Goal: Task Accomplishment & Management: Use online tool/utility

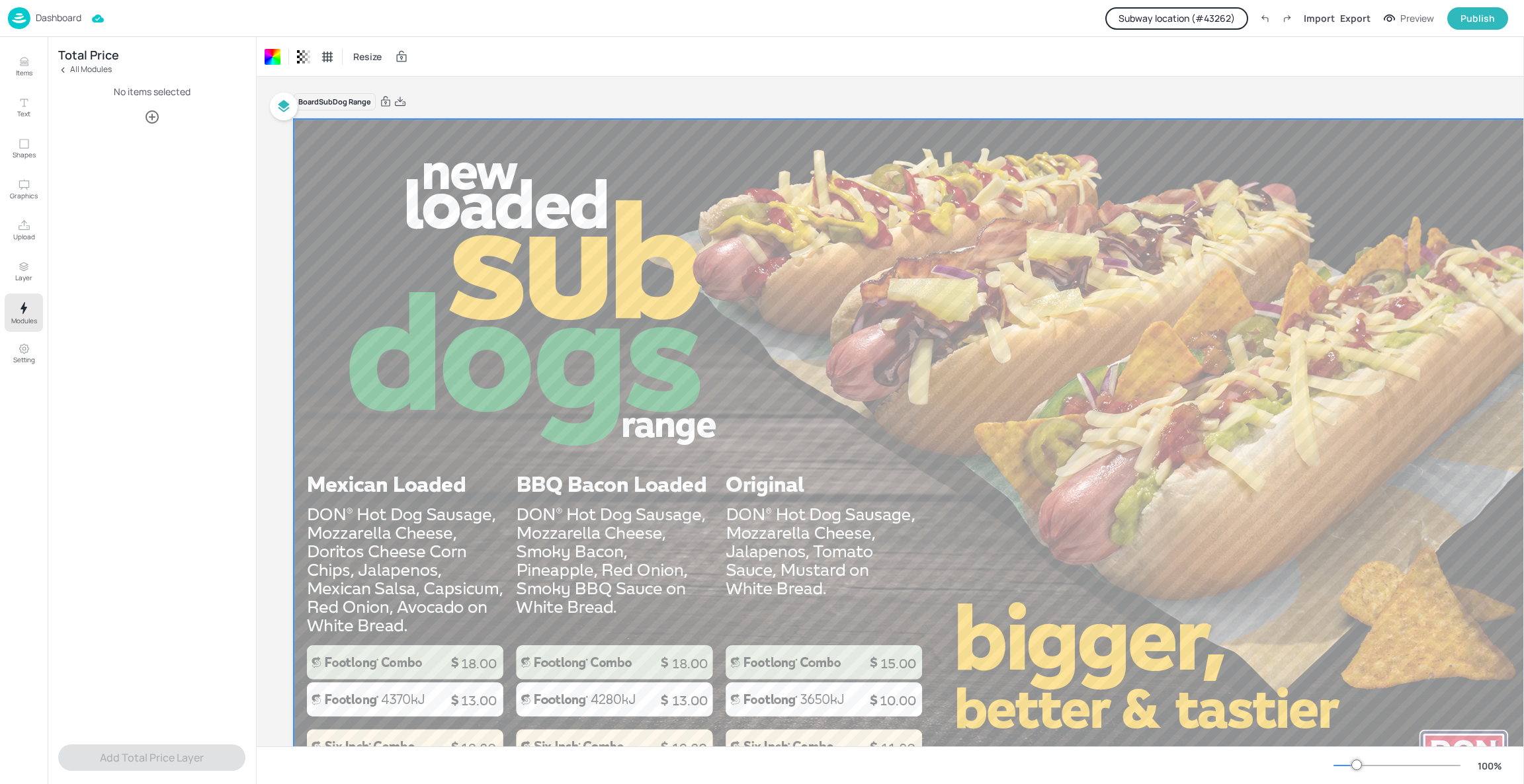
click at [58, 13] on p "Dashboard" at bounding box center [58, 18] width 46 height 9
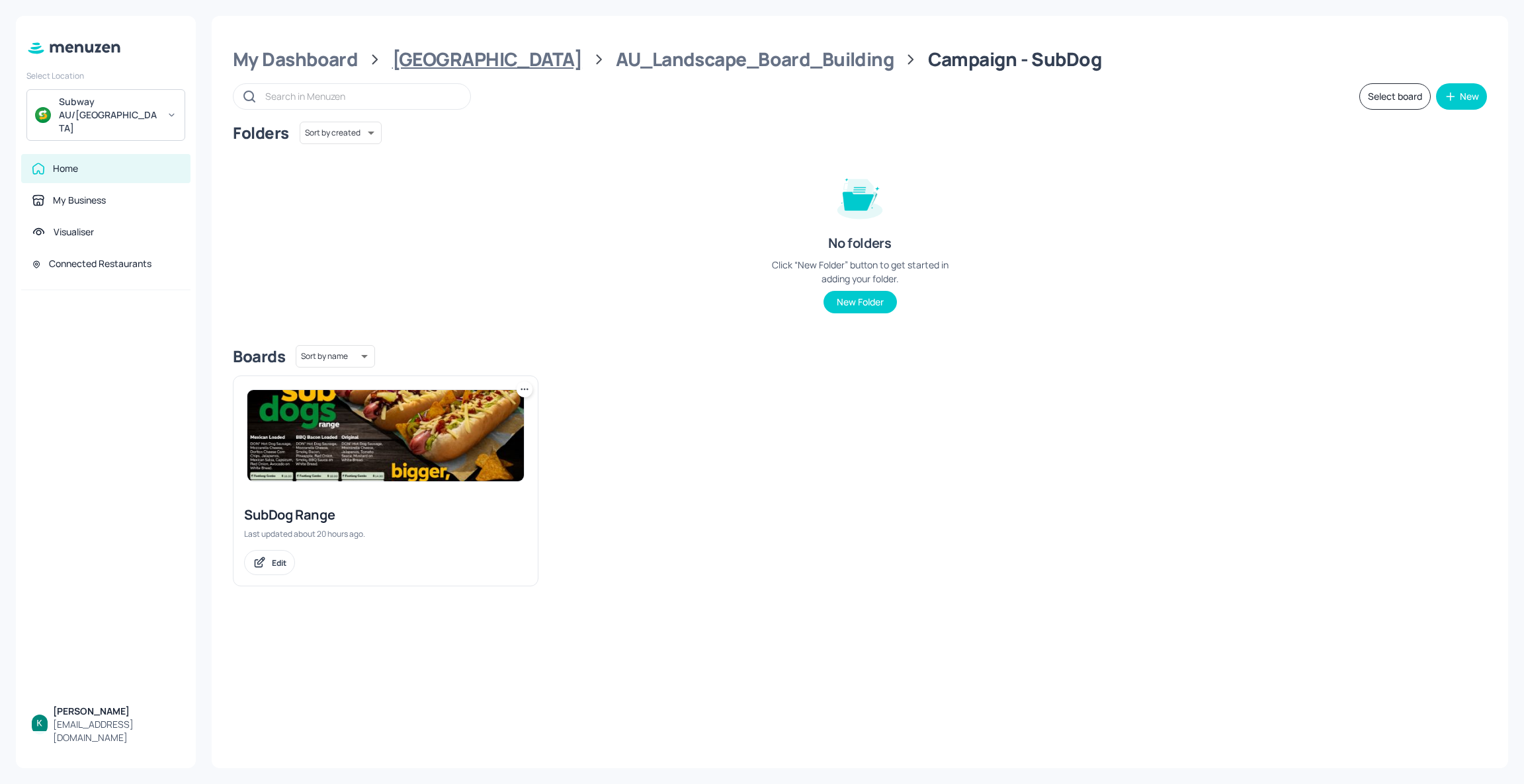
click at [450, 65] on div "[GEOGRAPHIC_DATA]" at bounding box center [487, 60] width 190 height 24
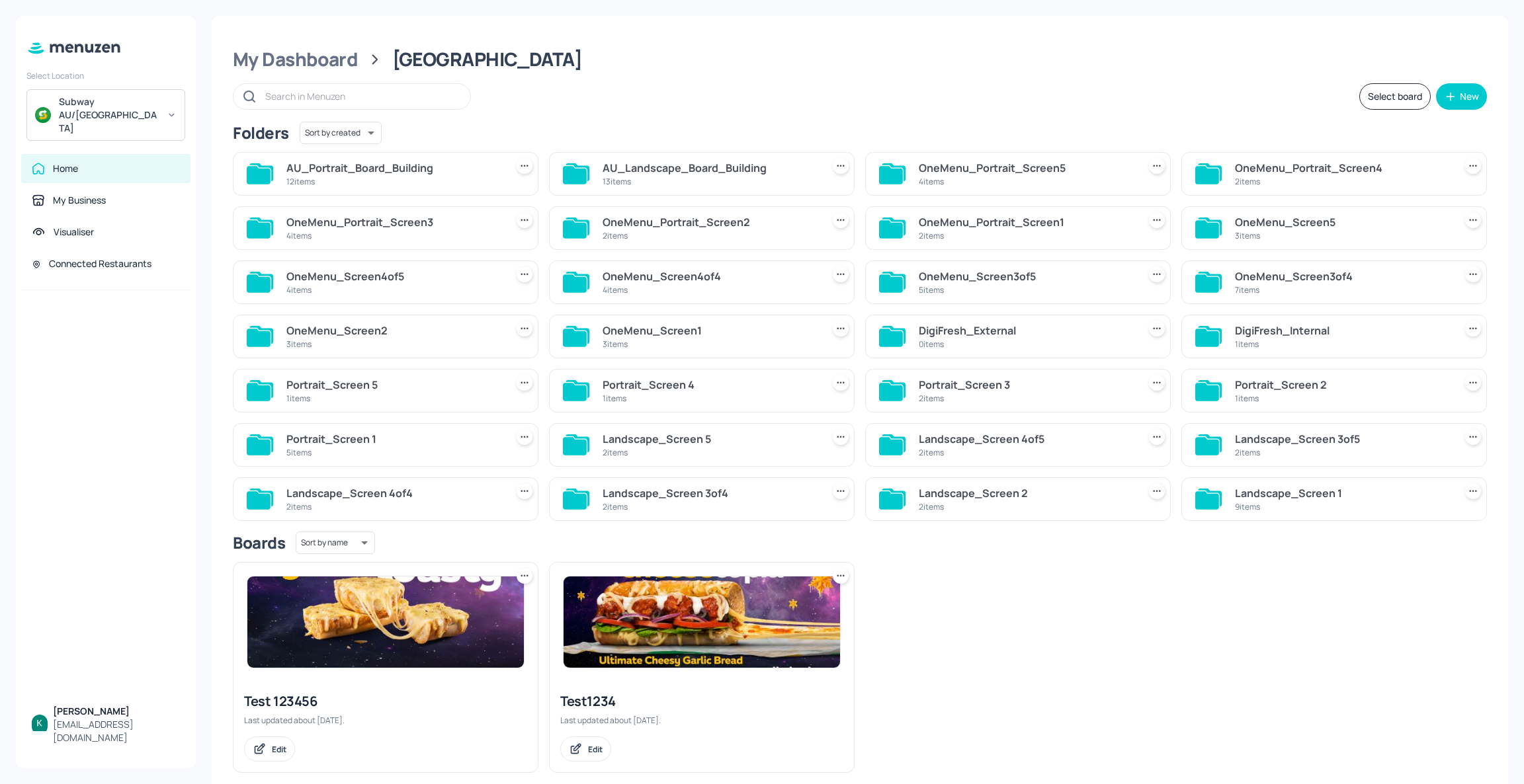
click at [439, 176] on div "12 items" at bounding box center [393, 182] width 214 height 11
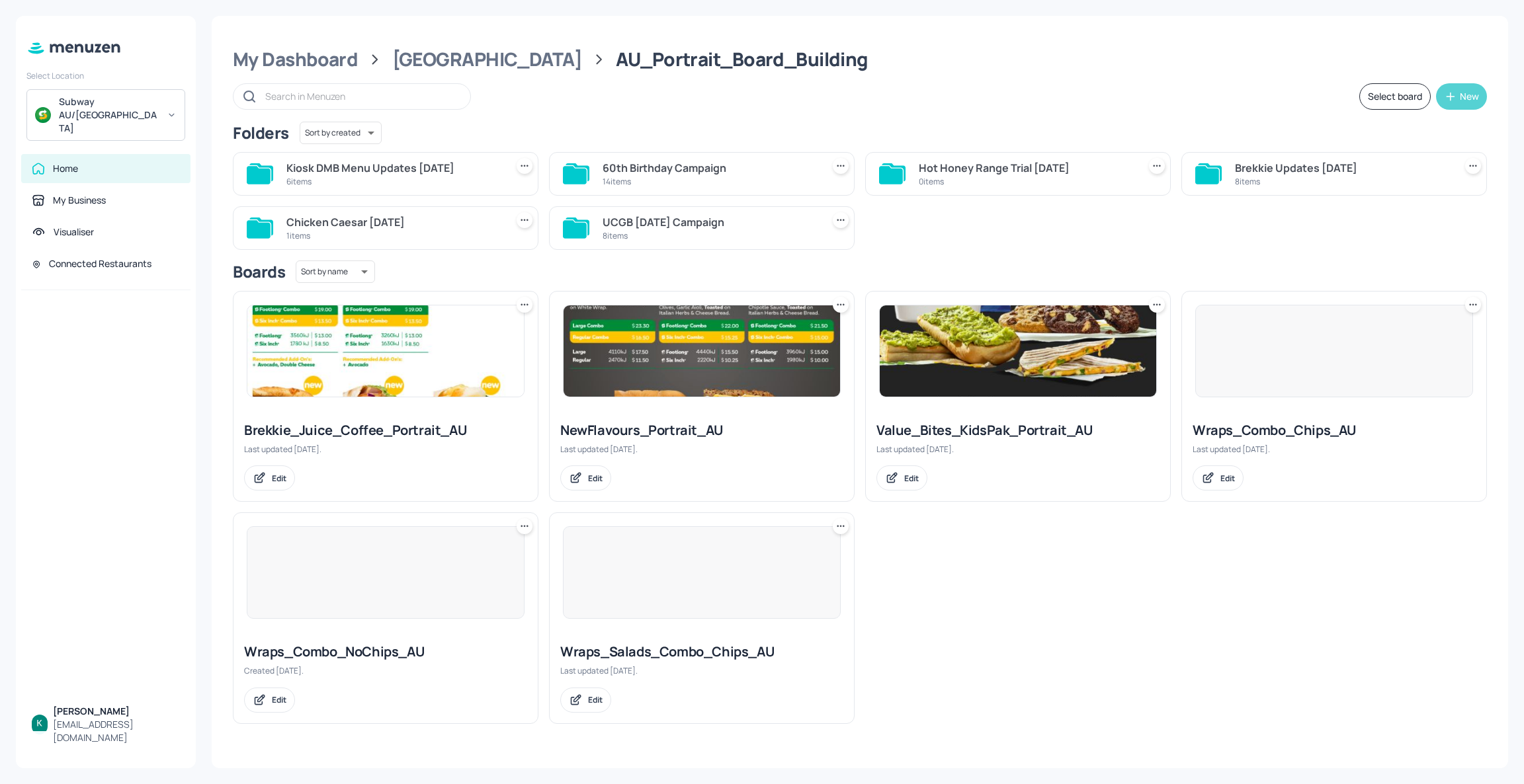
click at [1457, 104] on button "New" at bounding box center [1461, 97] width 51 height 27
click at [1415, 156] on div "Add new board" at bounding box center [1420, 158] width 133 height 29
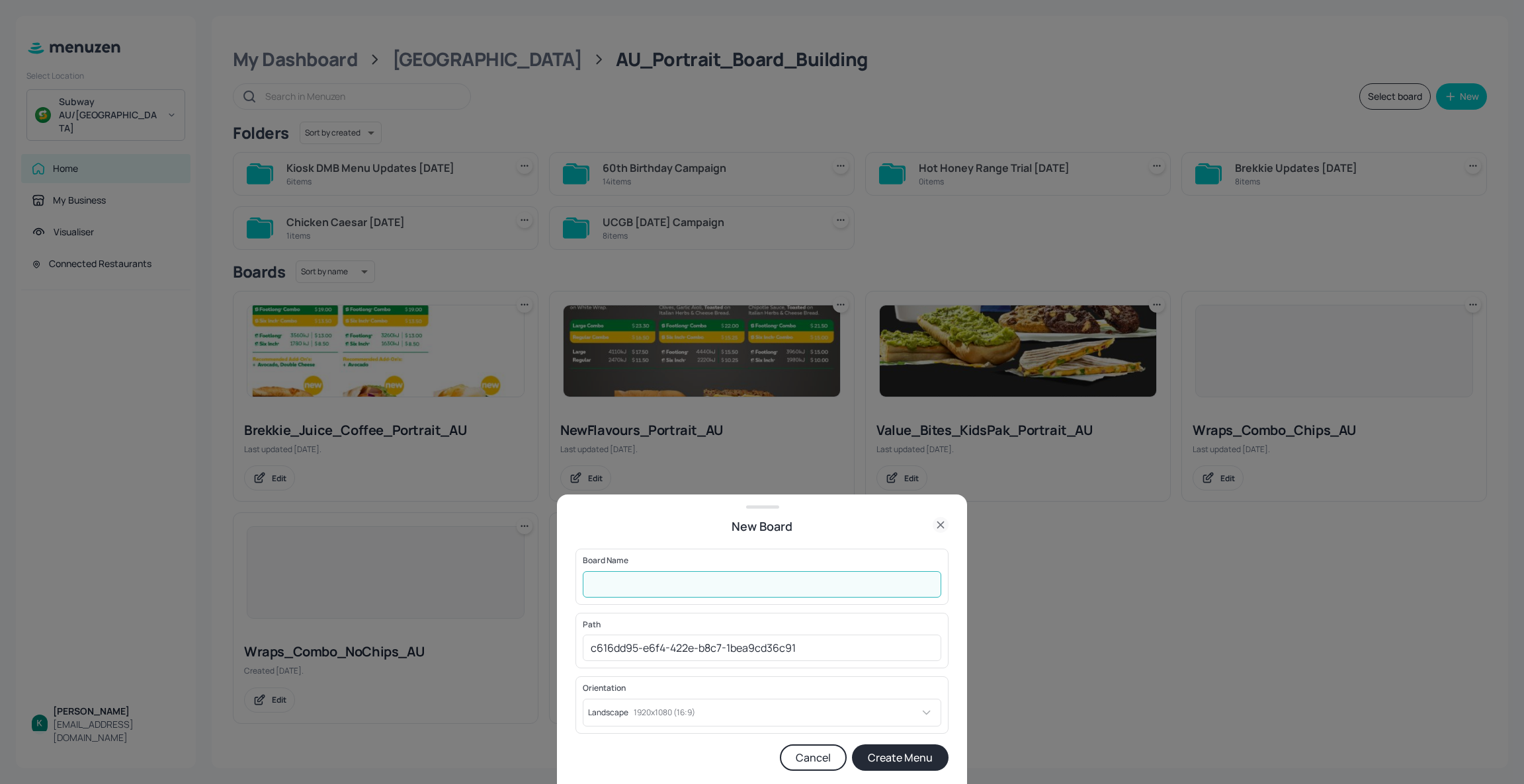
click at [620, 584] on input "text" at bounding box center [761, 584] width 359 height 27
click at [938, 529] on icon at bounding box center [940, 525] width 16 height 16
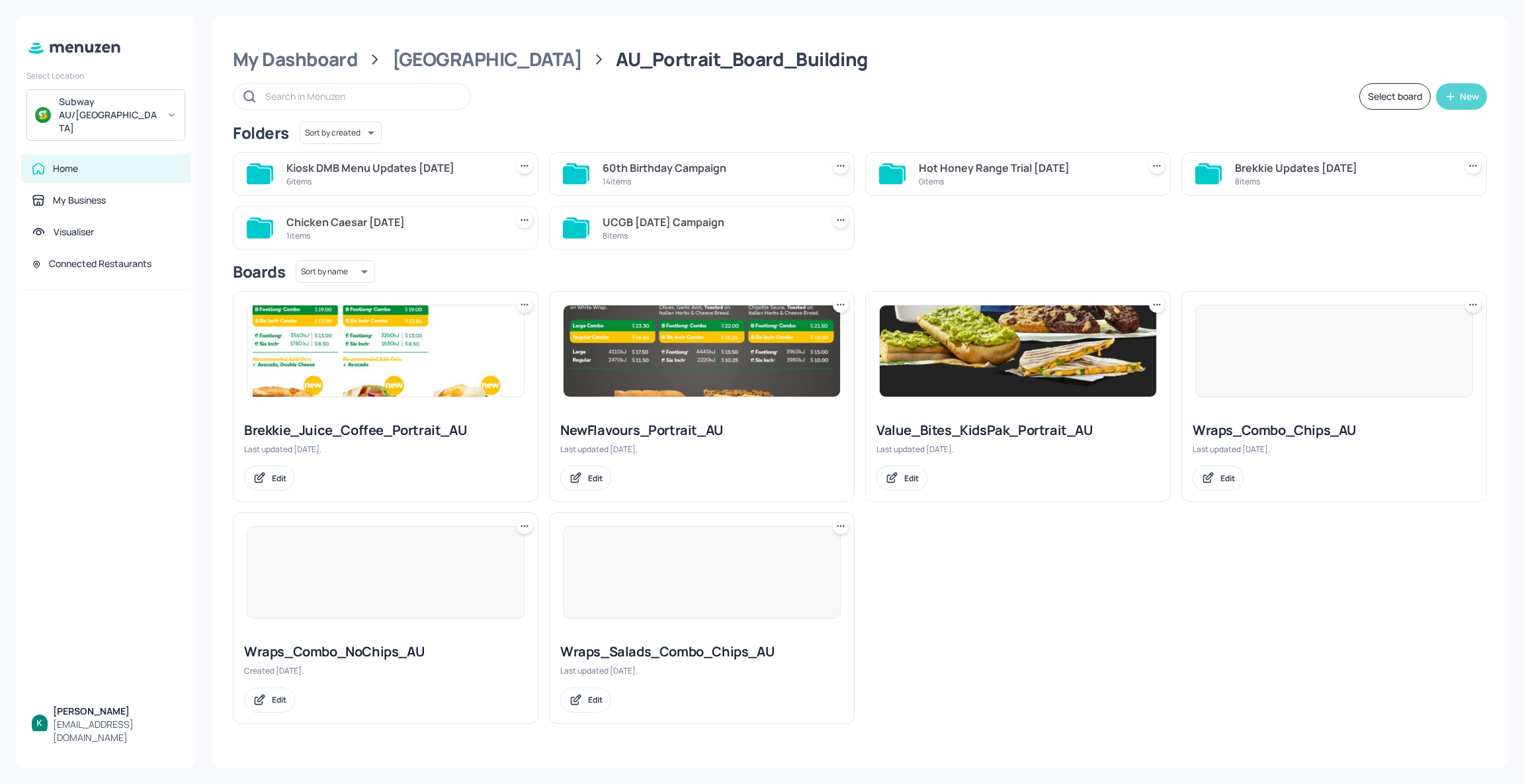
click at [1452, 94] on icon "button" at bounding box center [1450, 96] width 13 height 13
click at [1396, 134] on div "Add new folder" at bounding box center [1420, 129] width 133 height 29
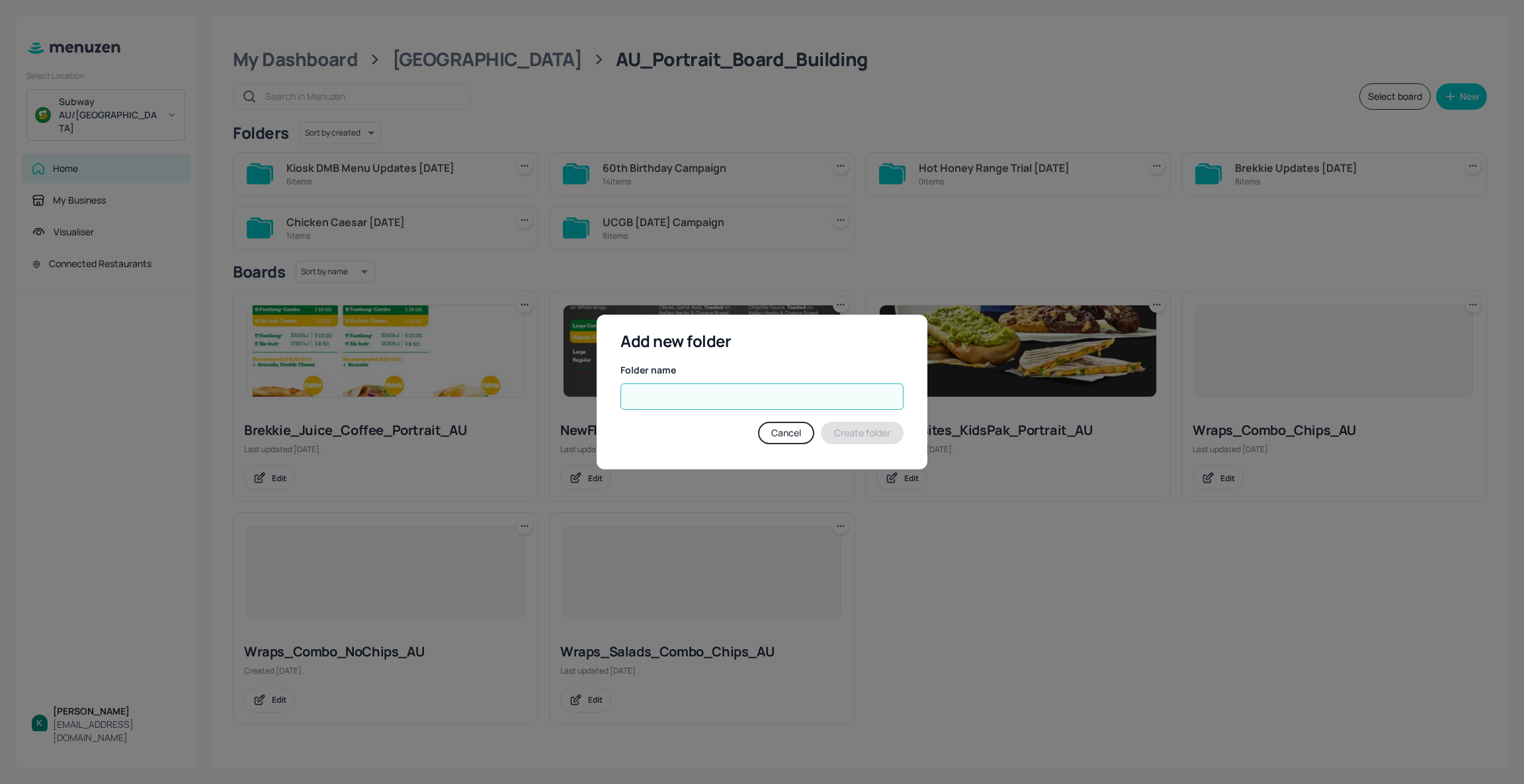
click at [843, 395] on input "text" at bounding box center [761, 397] width 283 height 27
type input "Campaign - SubDog"
click at [843, 432] on button "Create folder" at bounding box center [862, 433] width 83 height 22
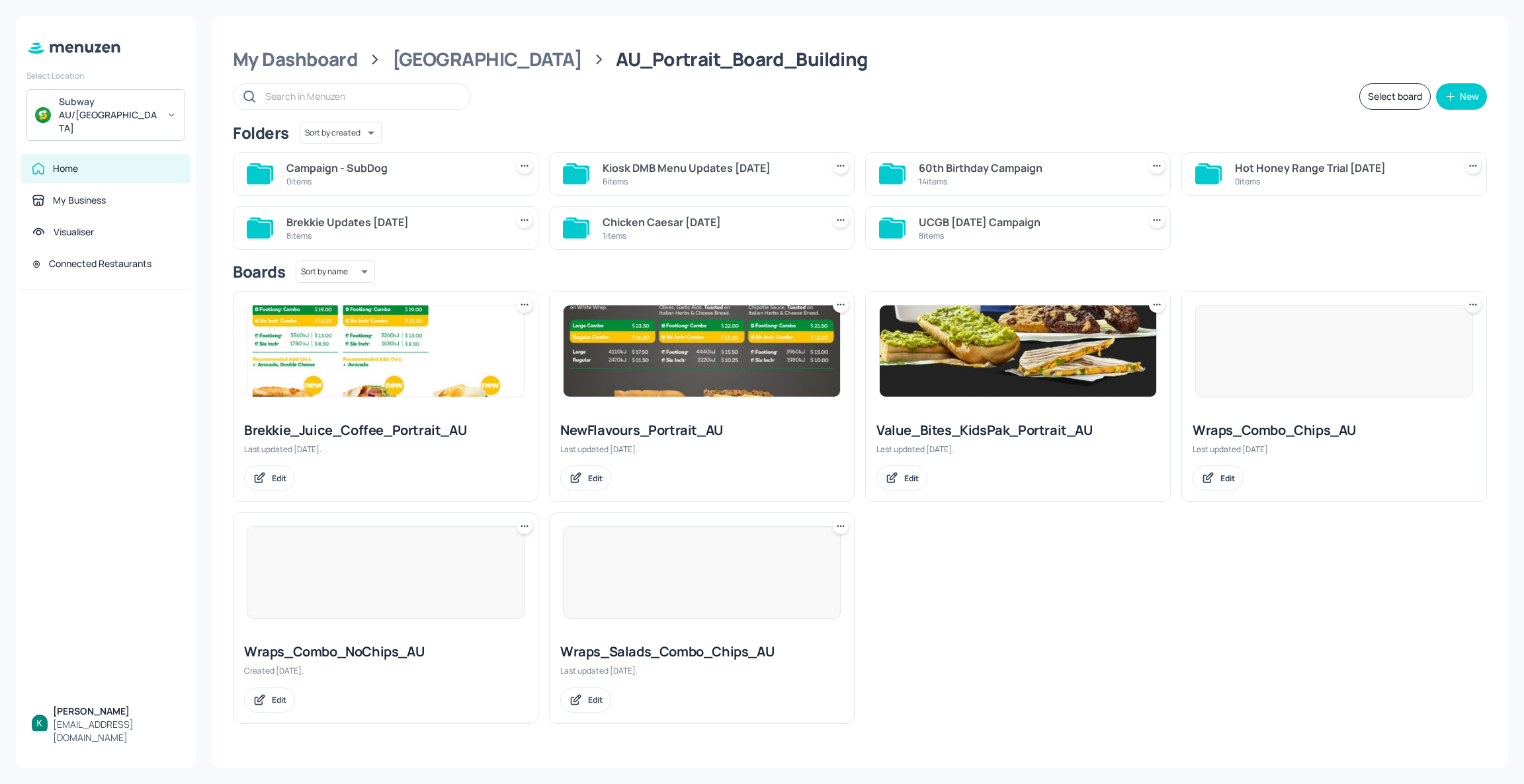
click at [457, 175] on div "Campaign - SubDog" at bounding box center [393, 168] width 214 height 16
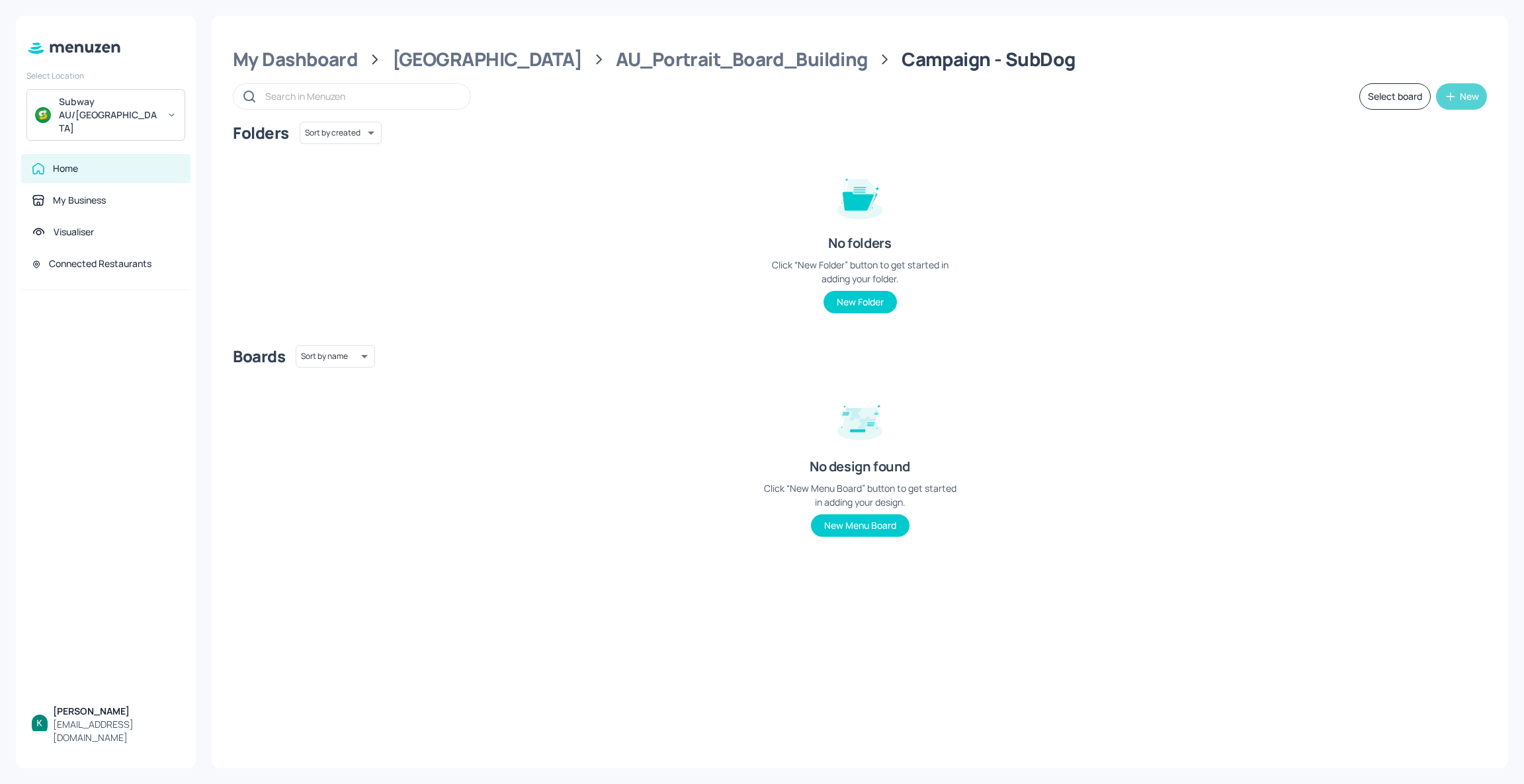
click at [1467, 101] on div "New" at bounding box center [1469, 96] width 19 height 9
click at [1426, 154] on div "Add new board" at bounding box center [1420, 158] width 133 height 29
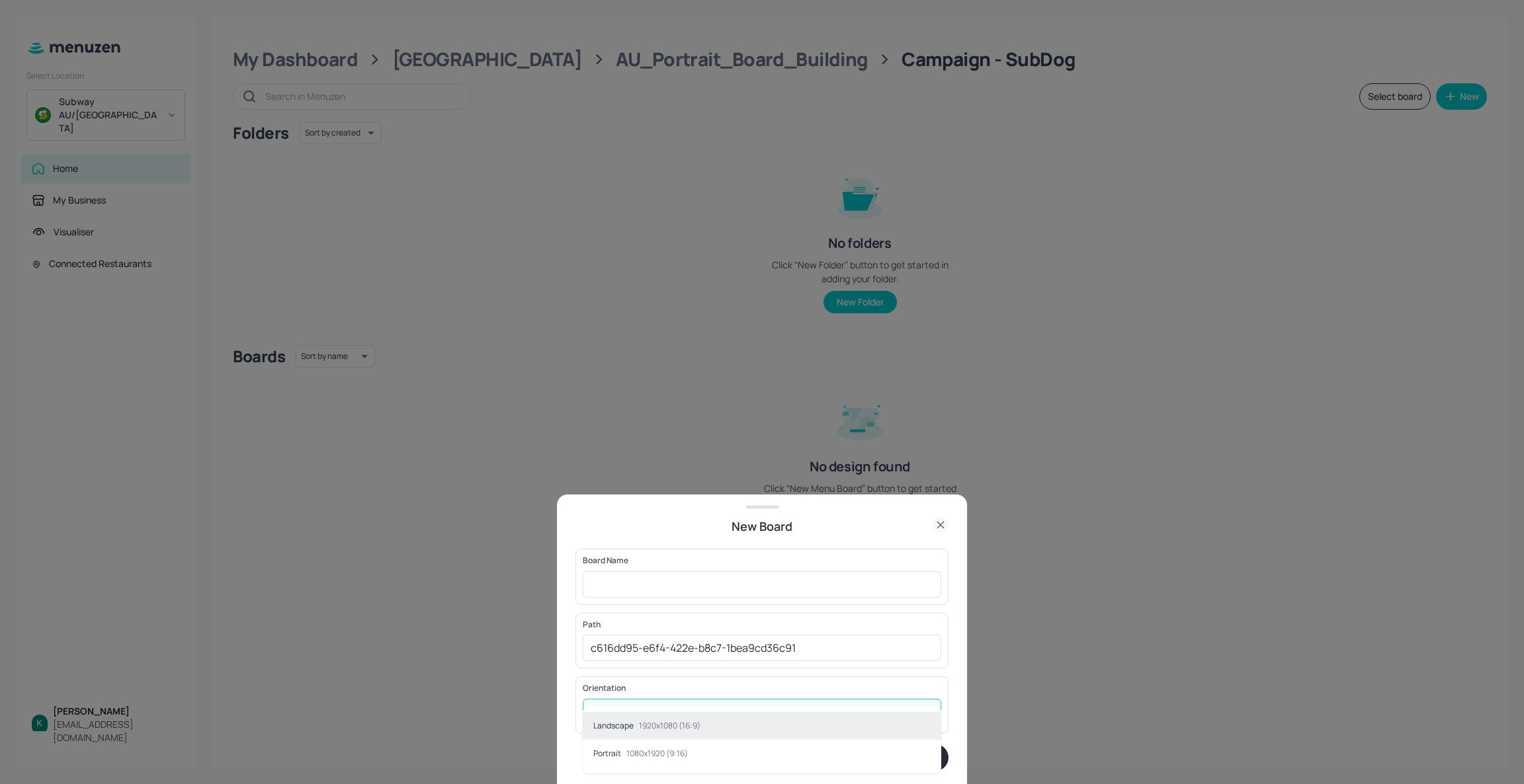
click at [815, 713] on body "Select Location Subway AU/NZ Home My Business Visualiser Connected Restaurants …" at bounding box center [762, 392] width 1524 height 784
click at [681, 749] on p "1080x1920 (9:16)" at bounding box center [657, 753] width 62 height 9
type input "Portrait"
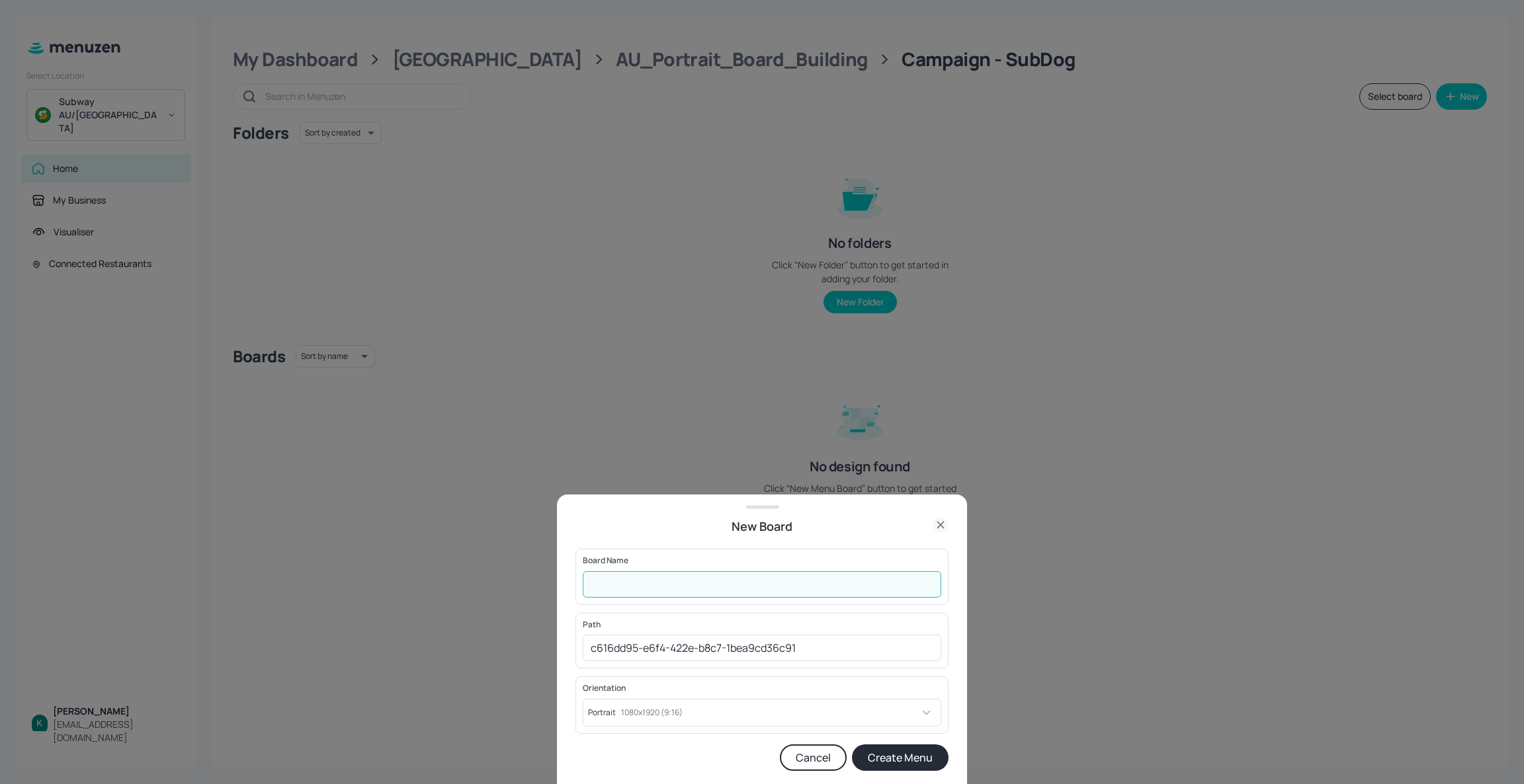
click at [782, 586] on input "text" at bounding box center [761, 584] width 359 height 27
type input "SubDog Range"
click at [886, 757] on button "Create Menu" at bounding box center [900, 757] width 97 height 27
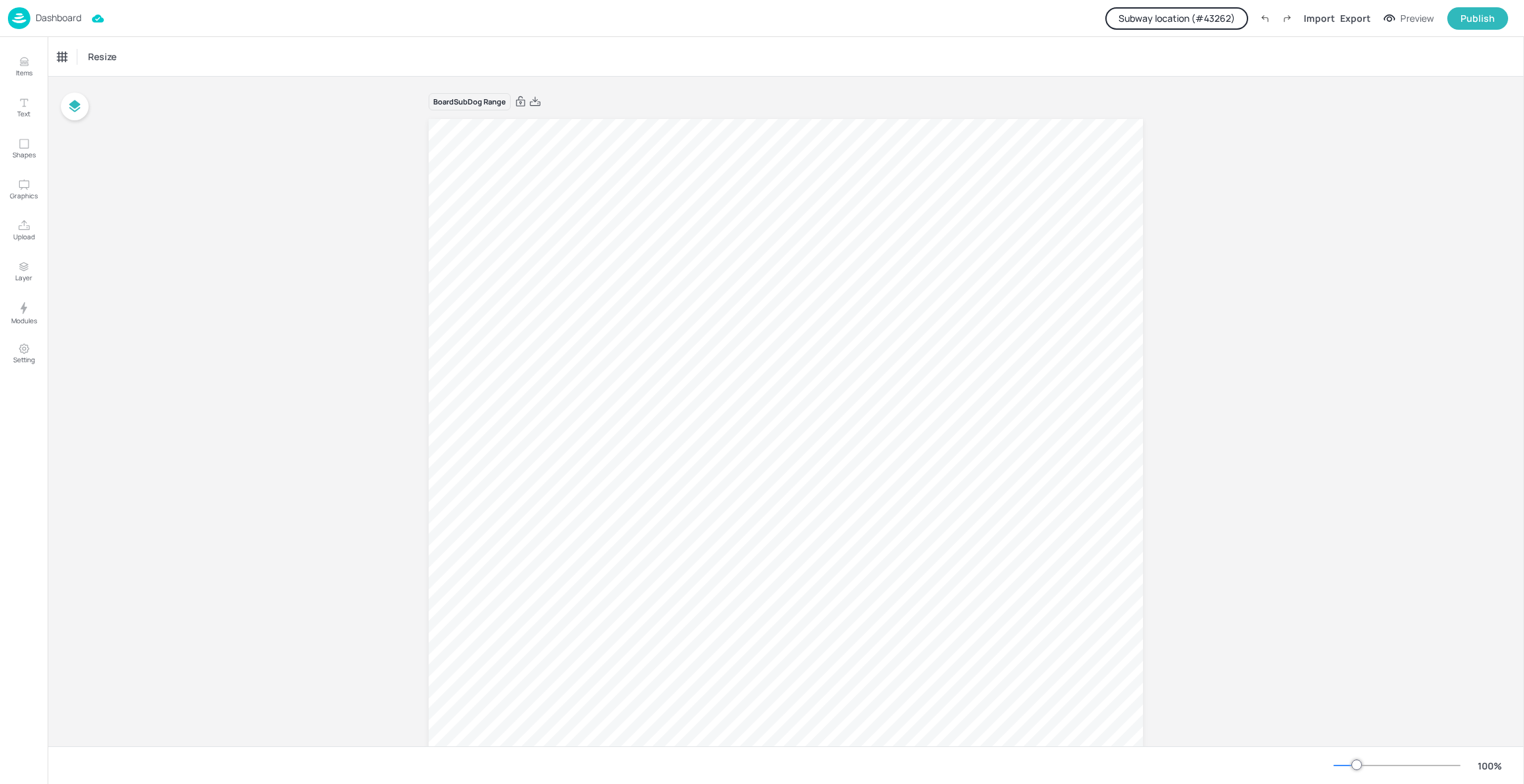
click at [45, 18] on p "Dashboard" at bounding box center [58, 18] width 46 height 9
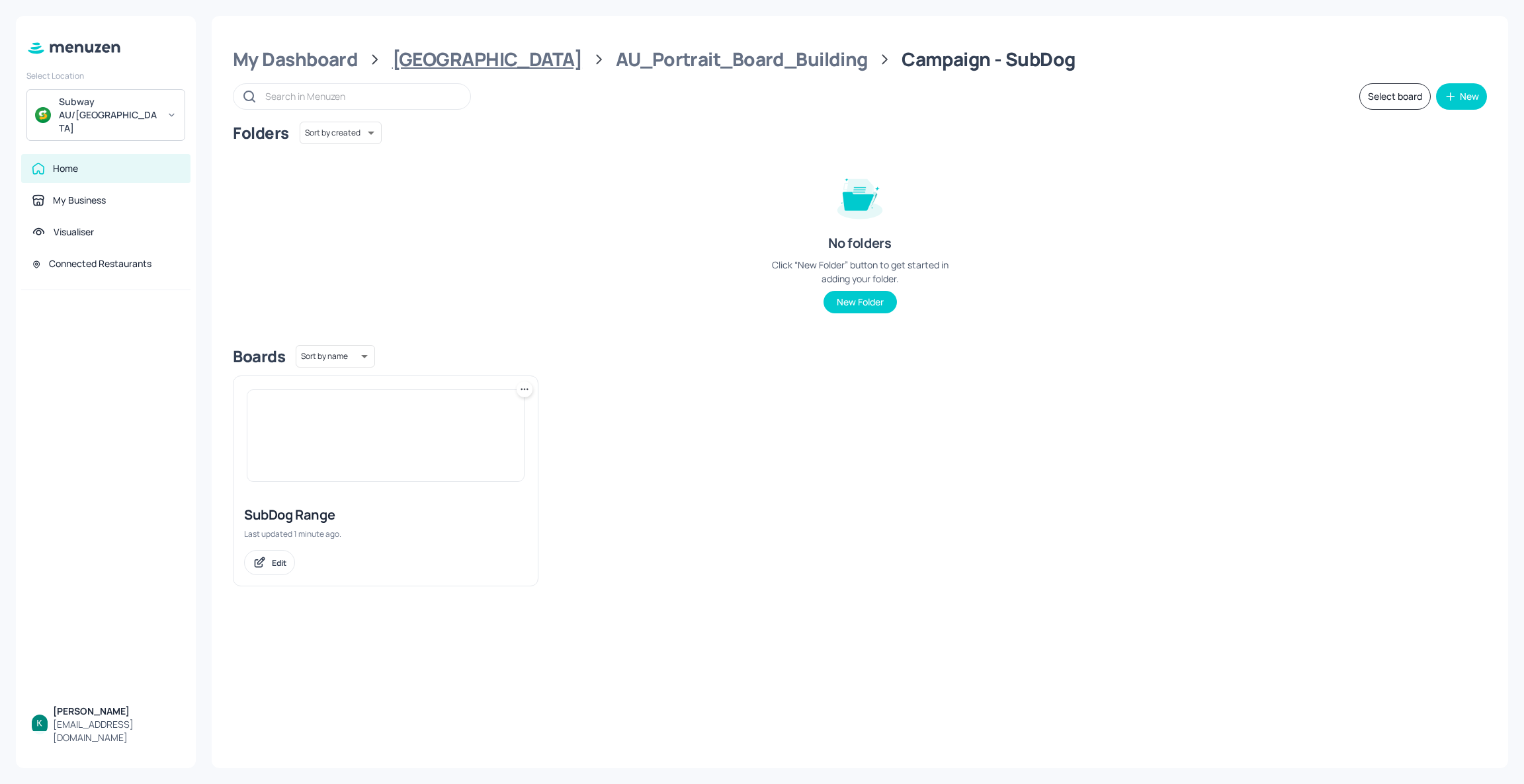
click at [463, 55] on div "[GEOGRAPHIC_DATA]" at bounding box center [487, 60] width 190 height 24
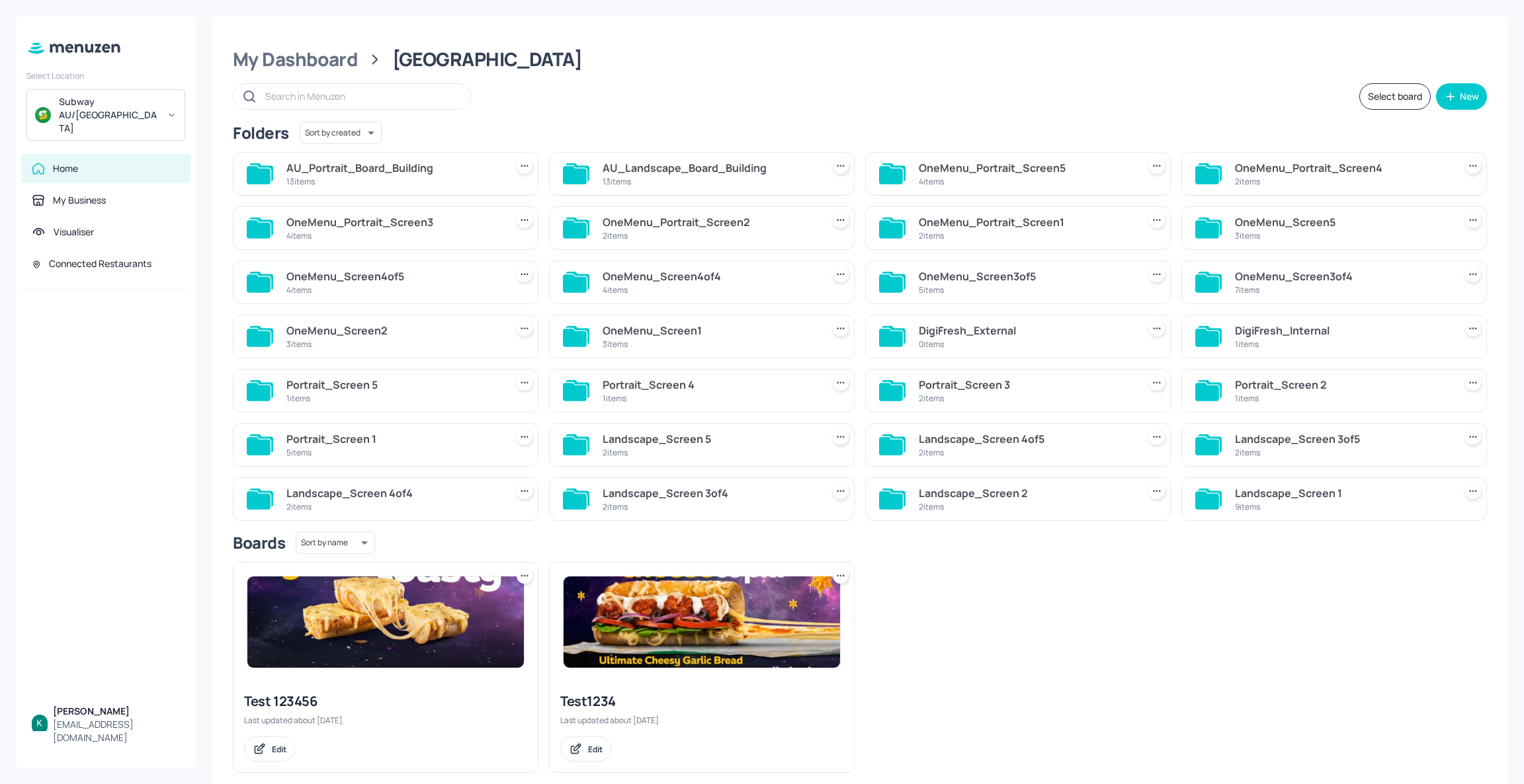
click at [684, 173] on div "AU_Landscape_Board_Building" at bounding box center [709, 168] width 214 height 16
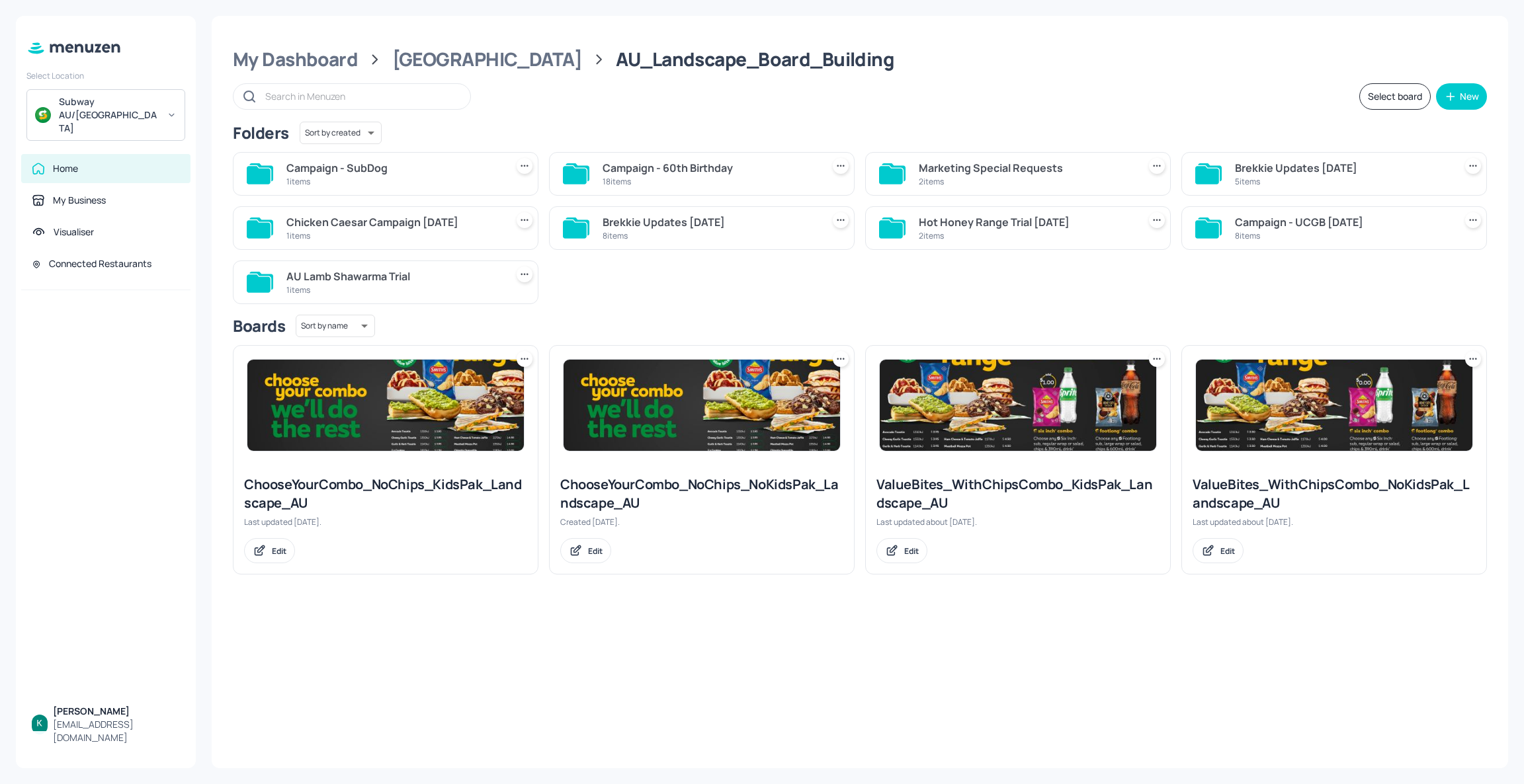
click at [449, 177] on div "1 items" at bounding box center [393, 182] width 214 height 11
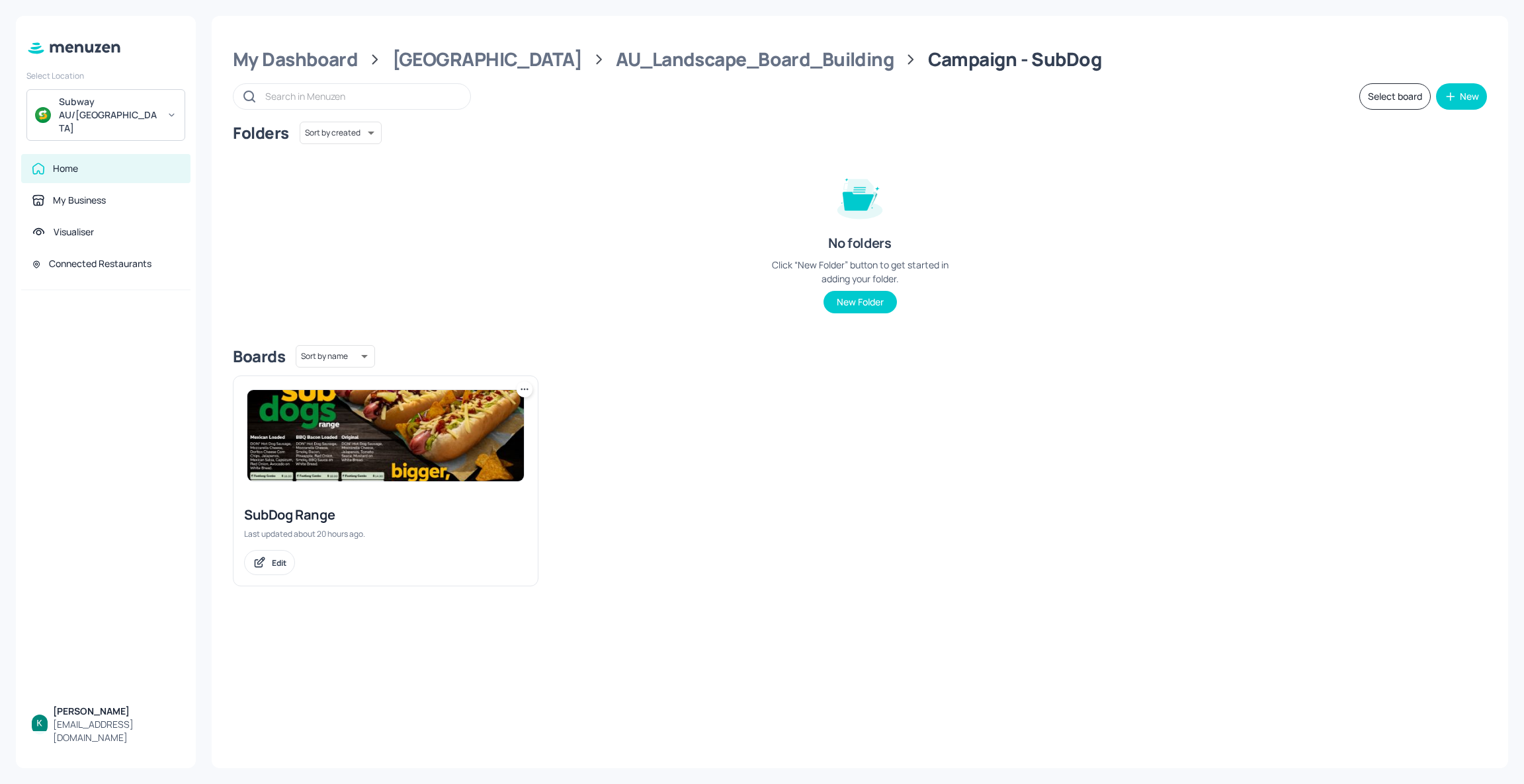
click at [400, 435] on img at bounding box center [386, 435] width 276 height 91
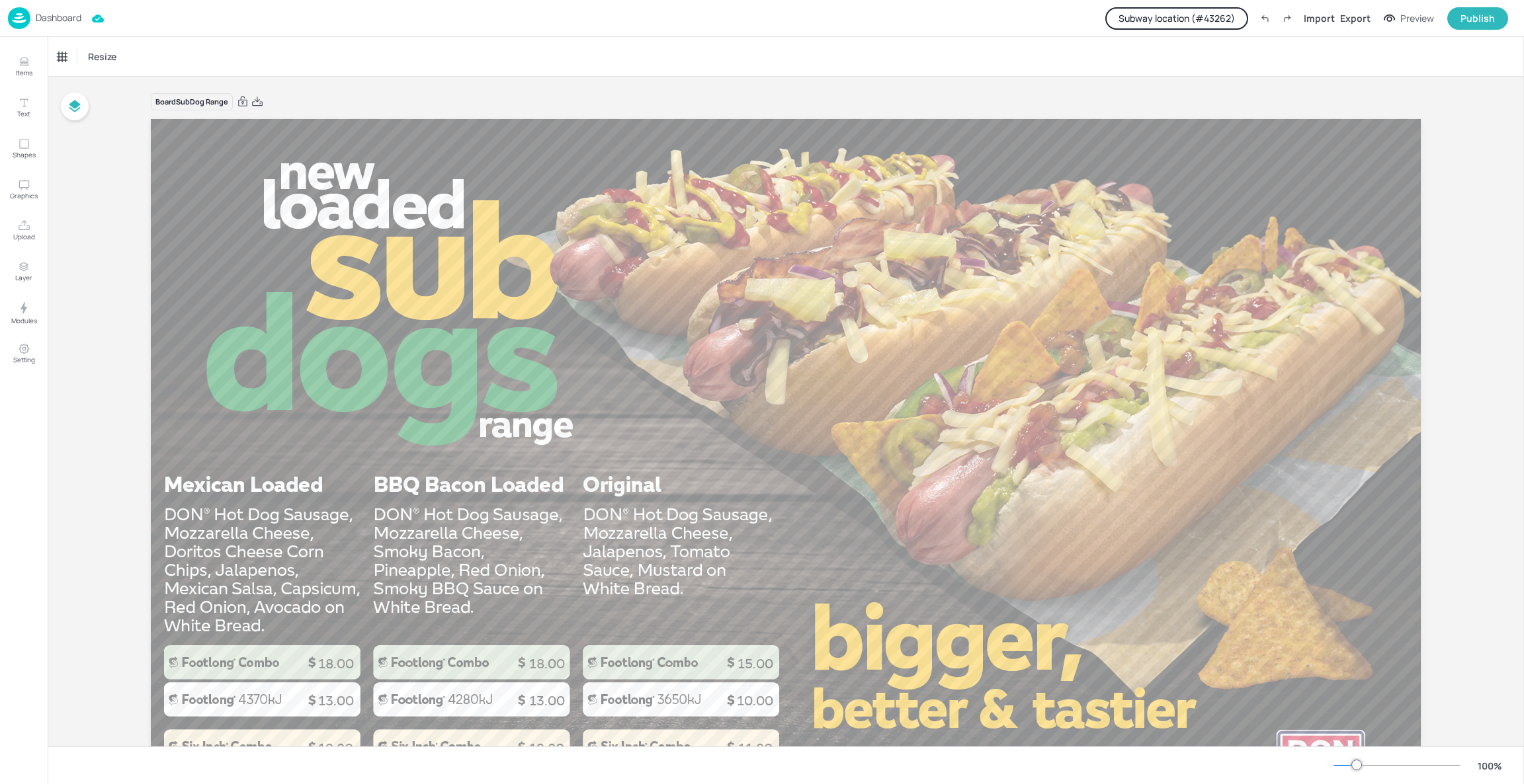
click at [1188, 21] on button "Subway location (# 43262 )" at bounding box center [1177, 18] width 143 height 22
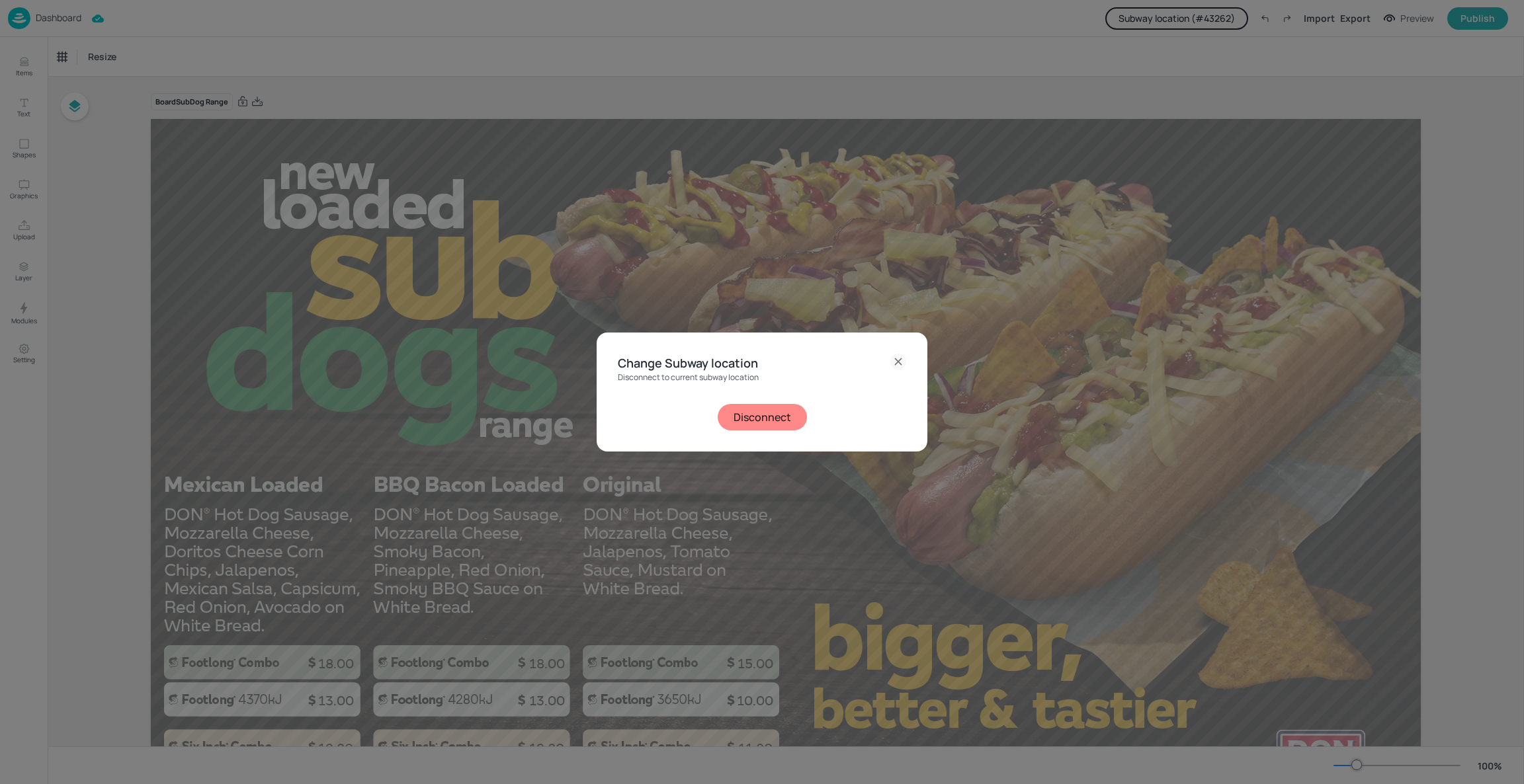
click at [756, 408] on button "Disconnect" at bounding box center [762, 417] width 89 height 27
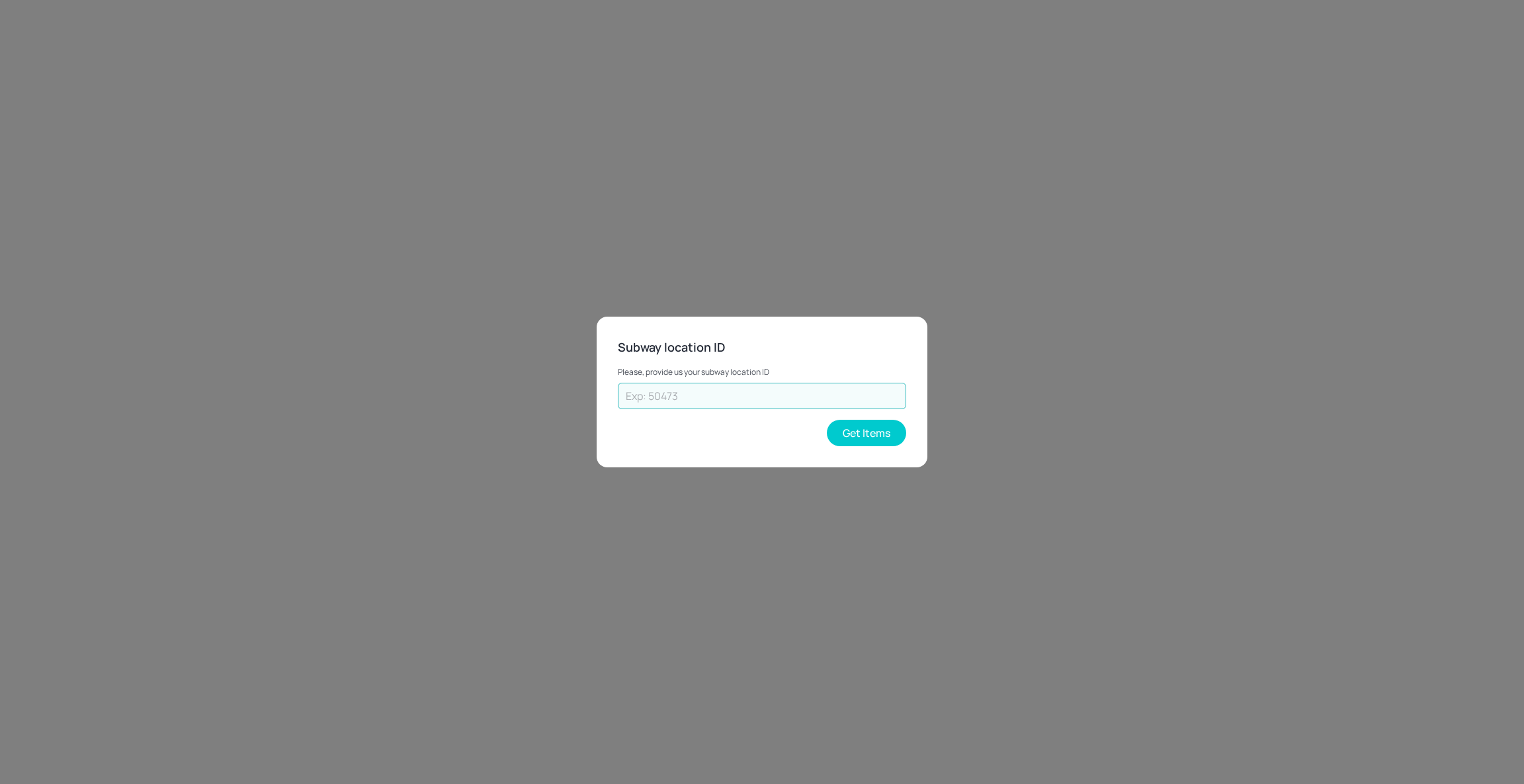
click at [765, 384] on input "text" at bounding box center [761, 396] width 288 height 27
type input "25102"
click at [883, 435] on button "Get Items" at bounding box center [866, 433] width 79 height 27
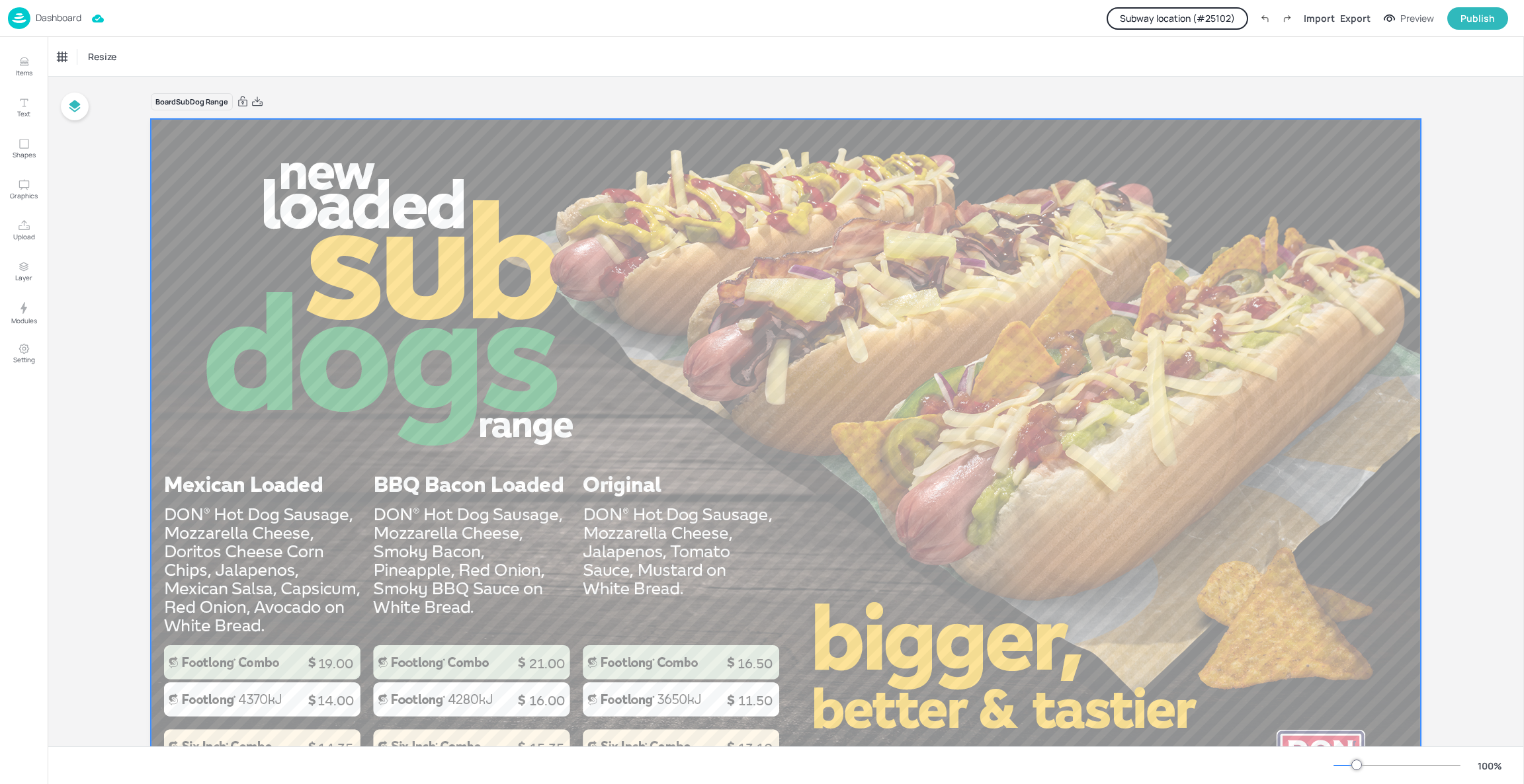
scroll to position [84, 0]
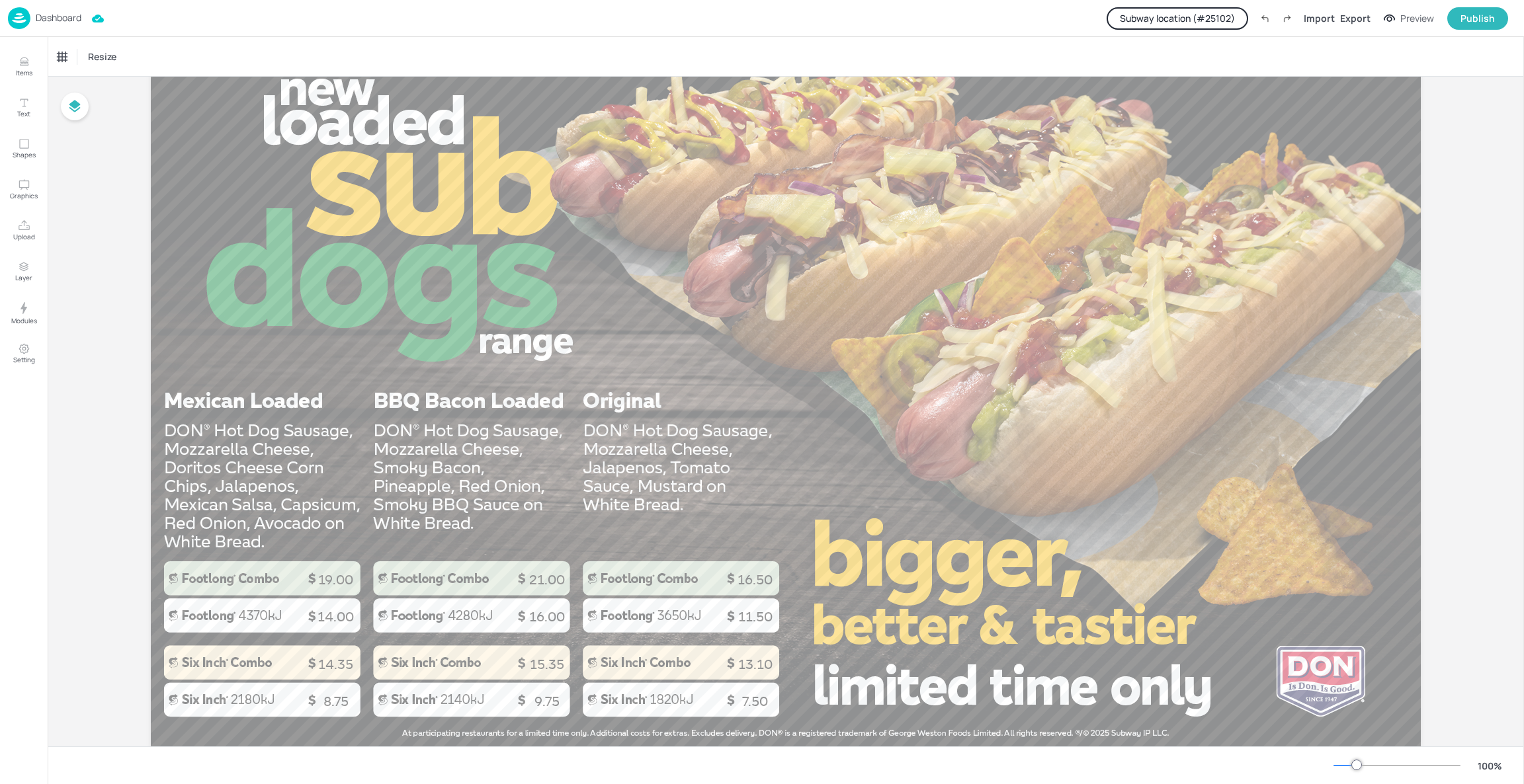
click at [1183, 9] on button "Subway location (# 25102 )" at bounding box center [1177, 18] width 142 height 22
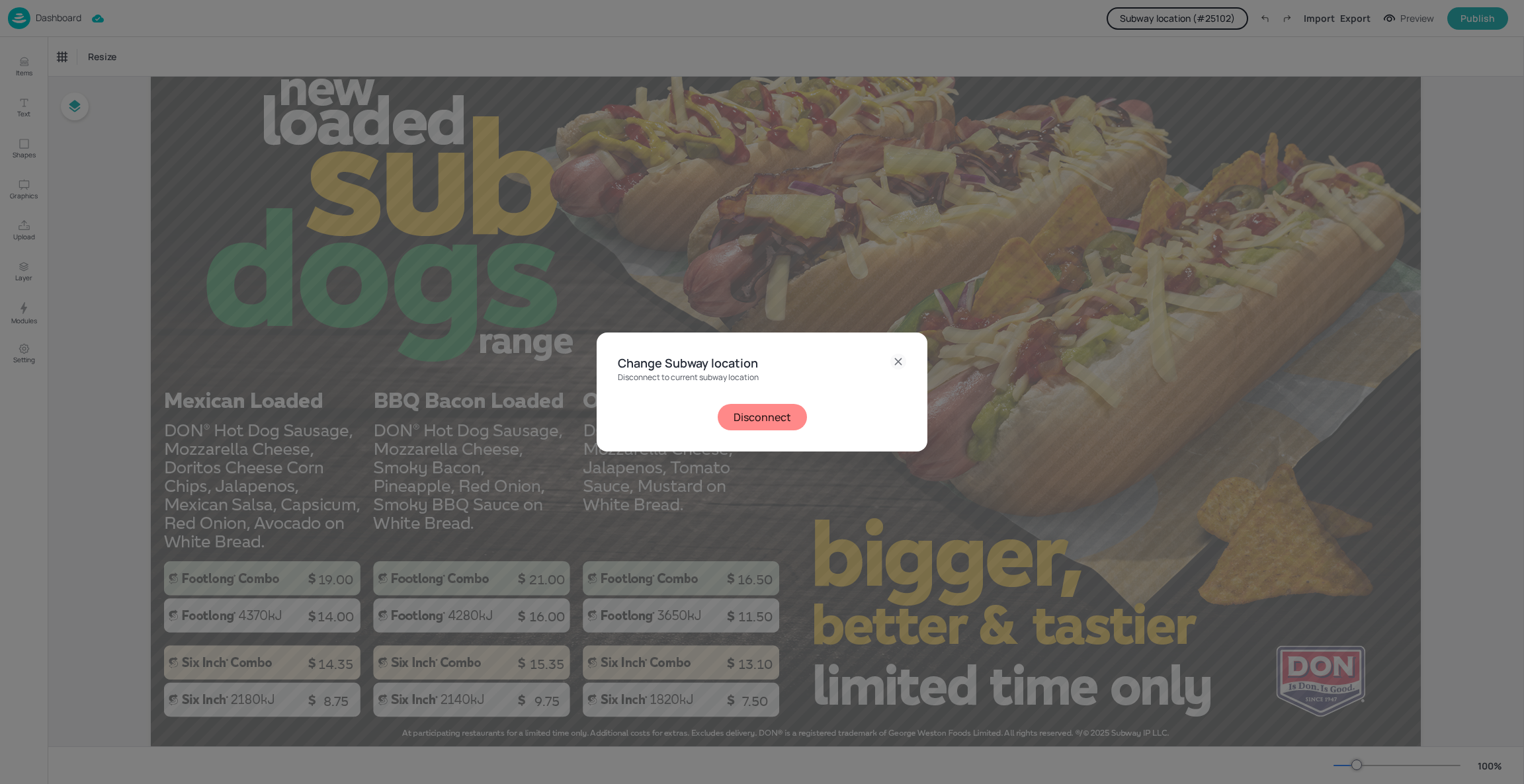
click at [784, 416] on button "Disconnect" at bounding box center [762, 417] width 89 height 27
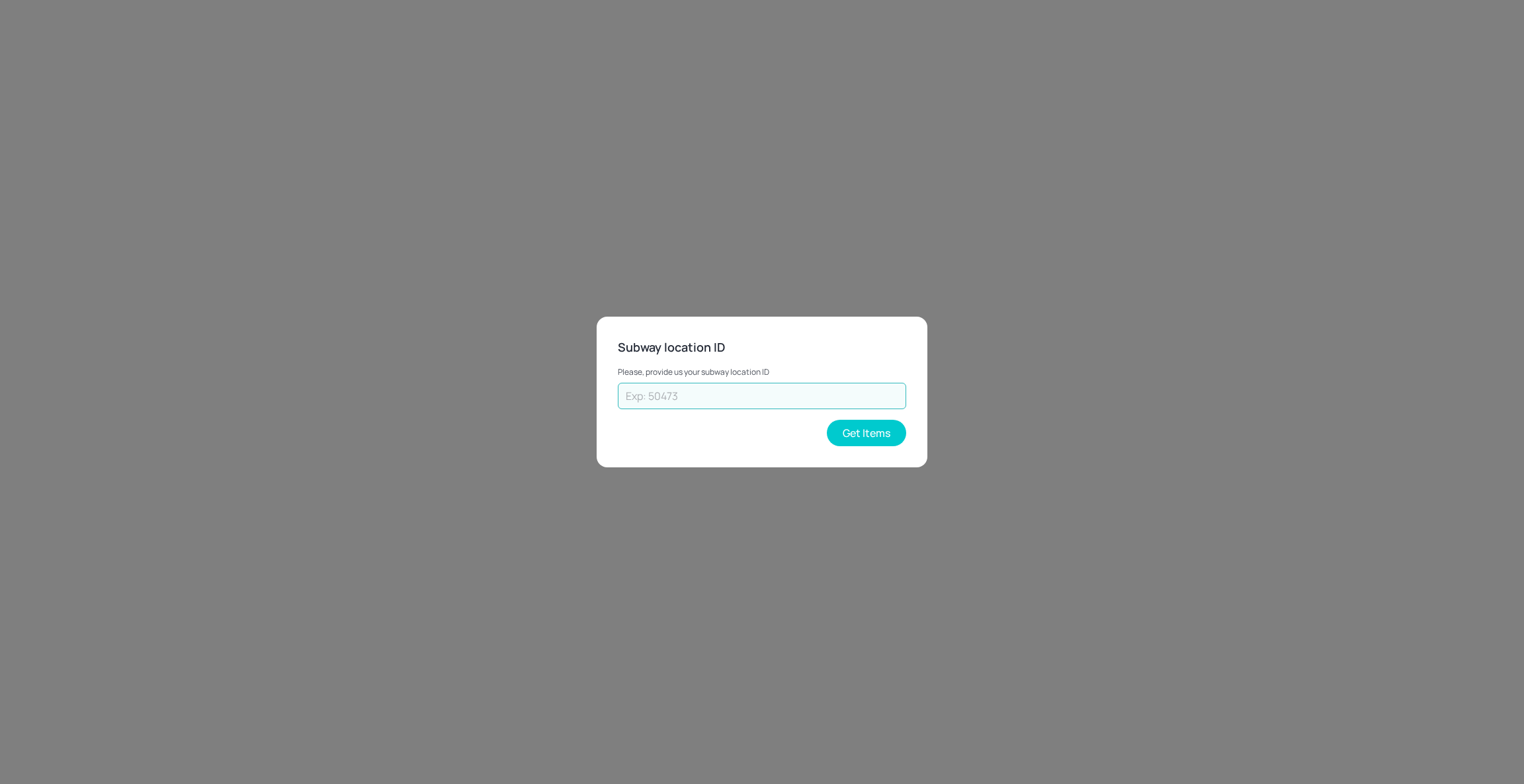
click at [787, 404] on input "text" at bounding box center [761, 396] width 288 height 27
type input "43262"
click at [868, 438] on button "Get Items" at bounding box center [866, 433] width 79 height 27
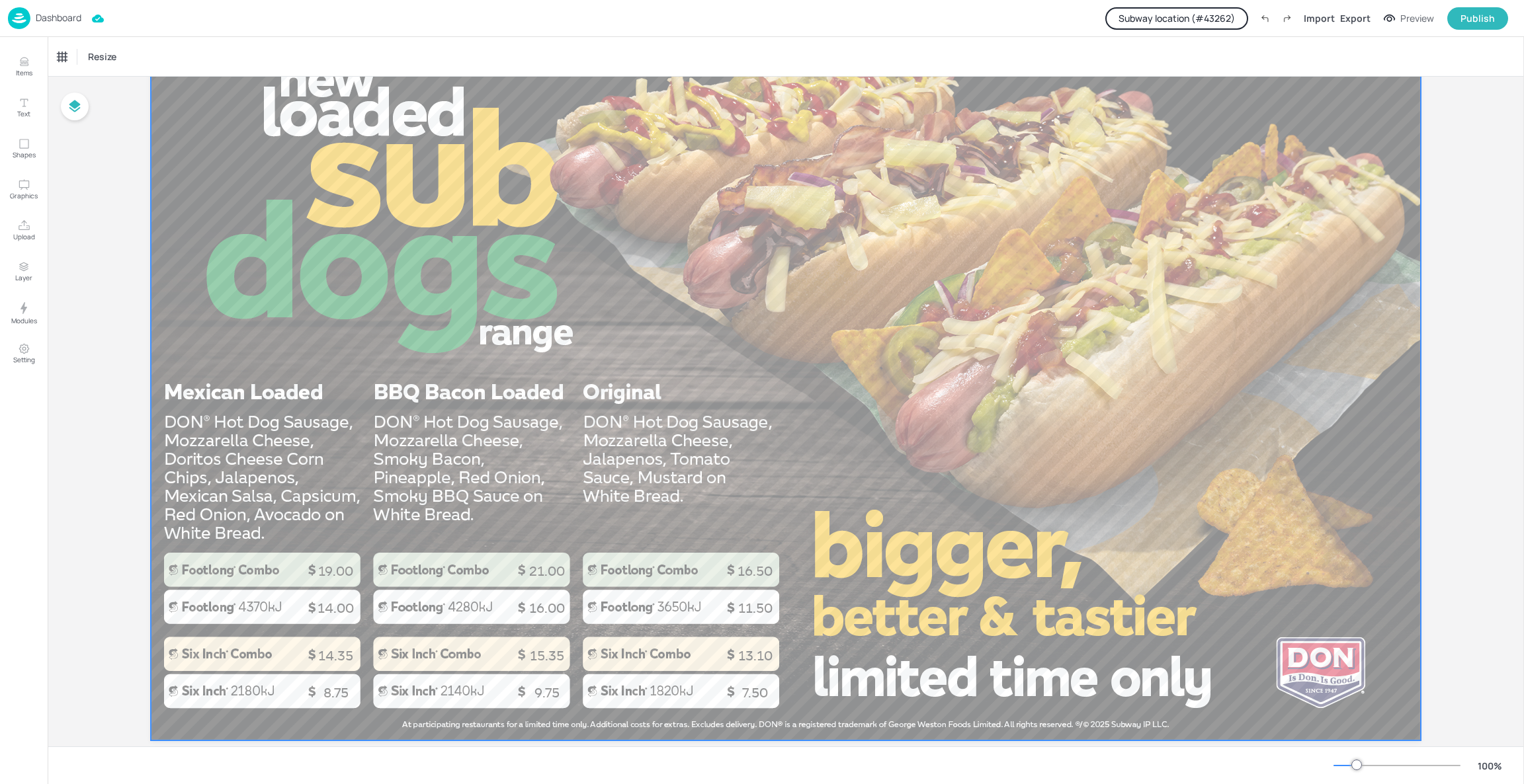
scroll to position [94, 0]
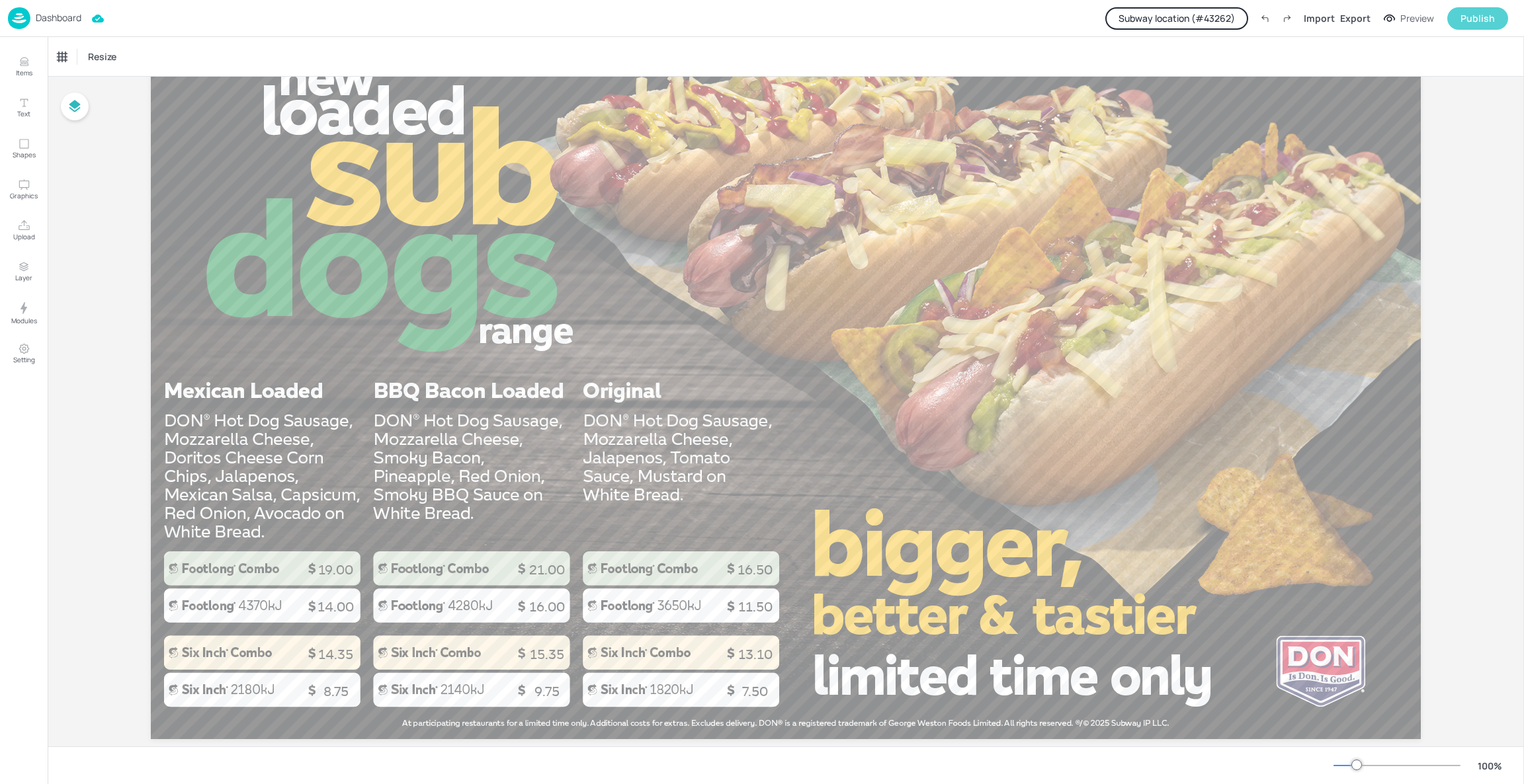
click at [1490, 13] on div "Publish" at bounding box center [1477, 18] width 34 height 15
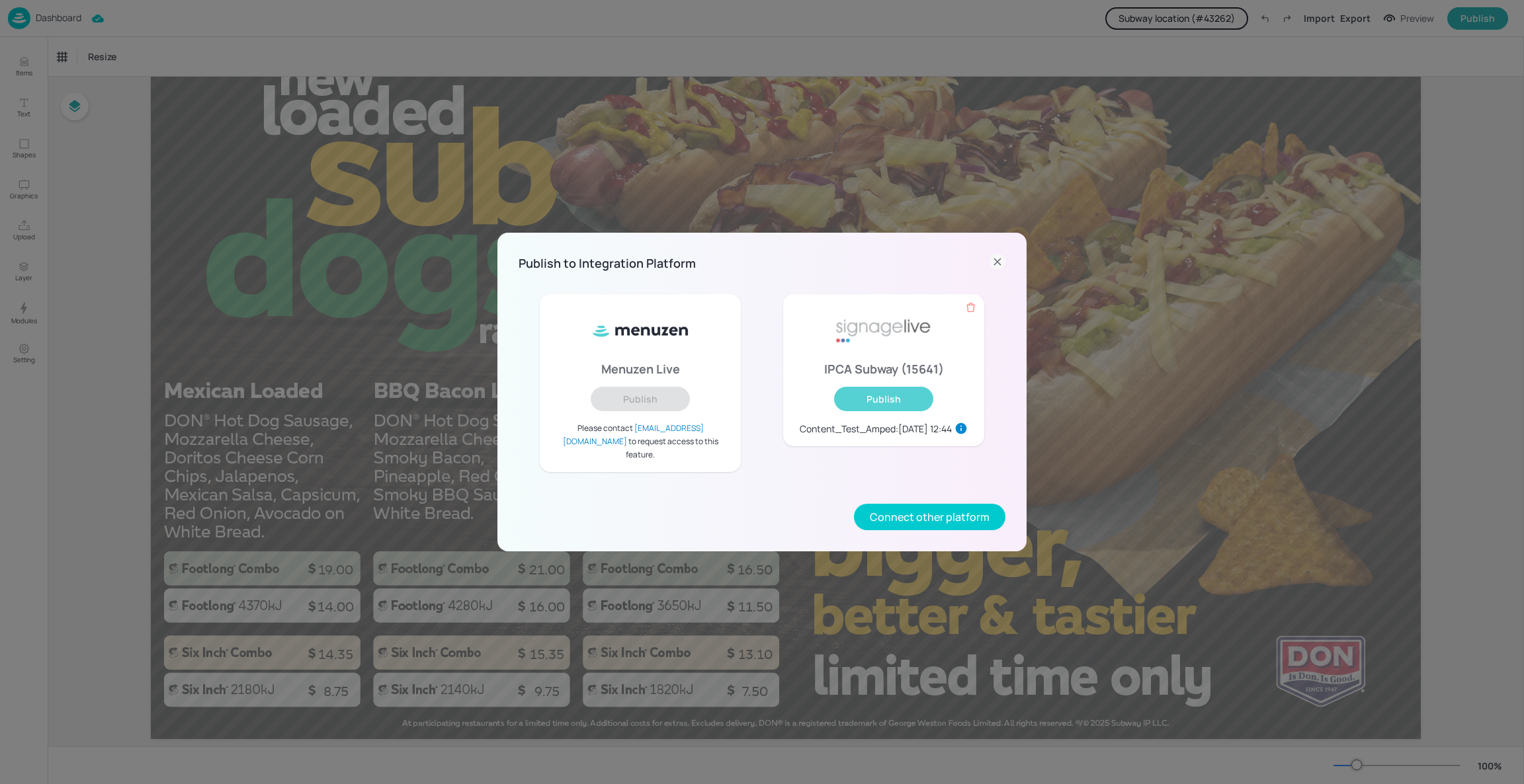
click at [902, 407] on button "Publish" at bounding box center [883, 398] width 99 height 25
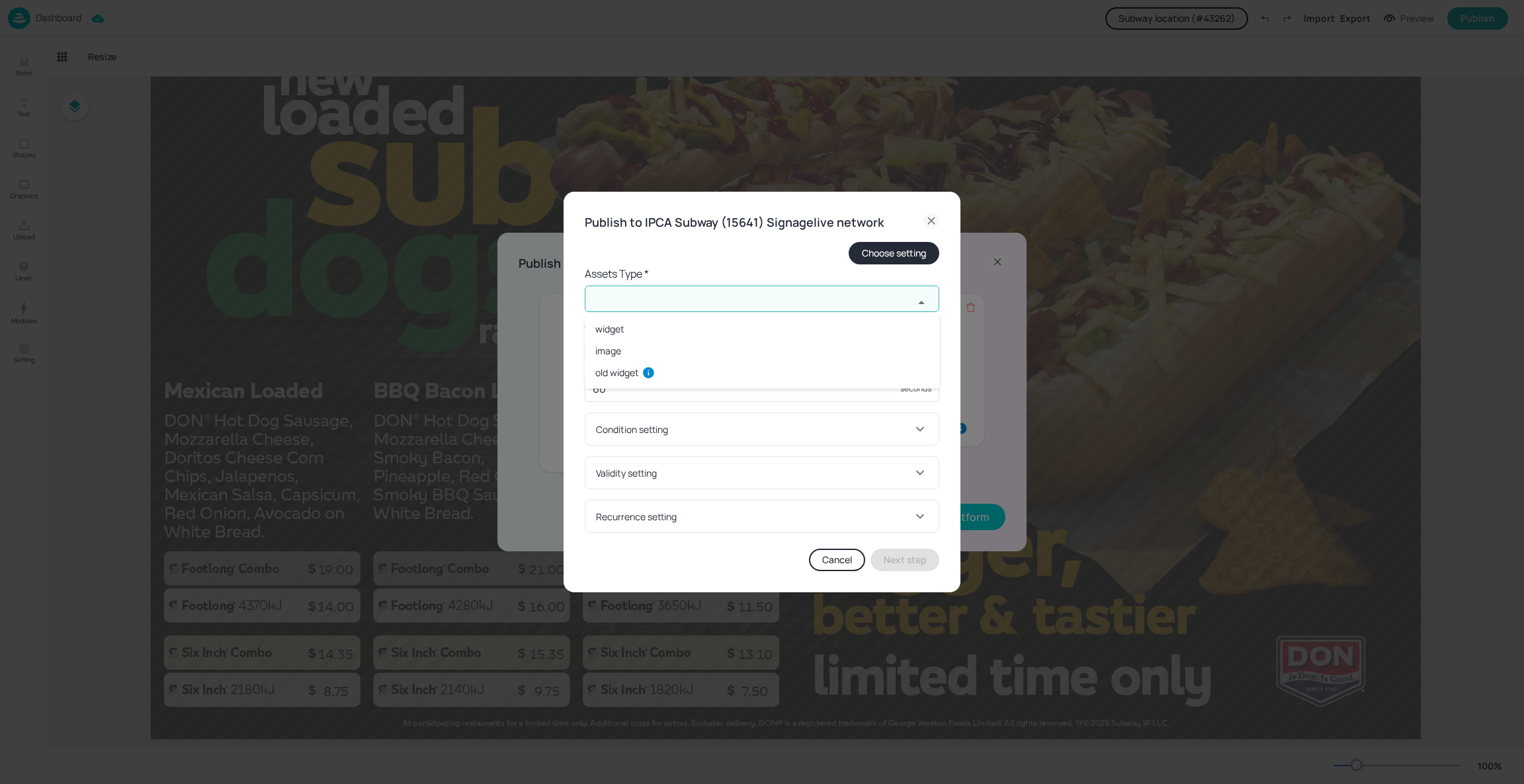
click at [755, 297] on input "text" at bounding box center [749, 299] width 328 height 27
click at [624, 324] on li "widget" at bounding box center [761, 328] width 354 height 22
type input "widget"
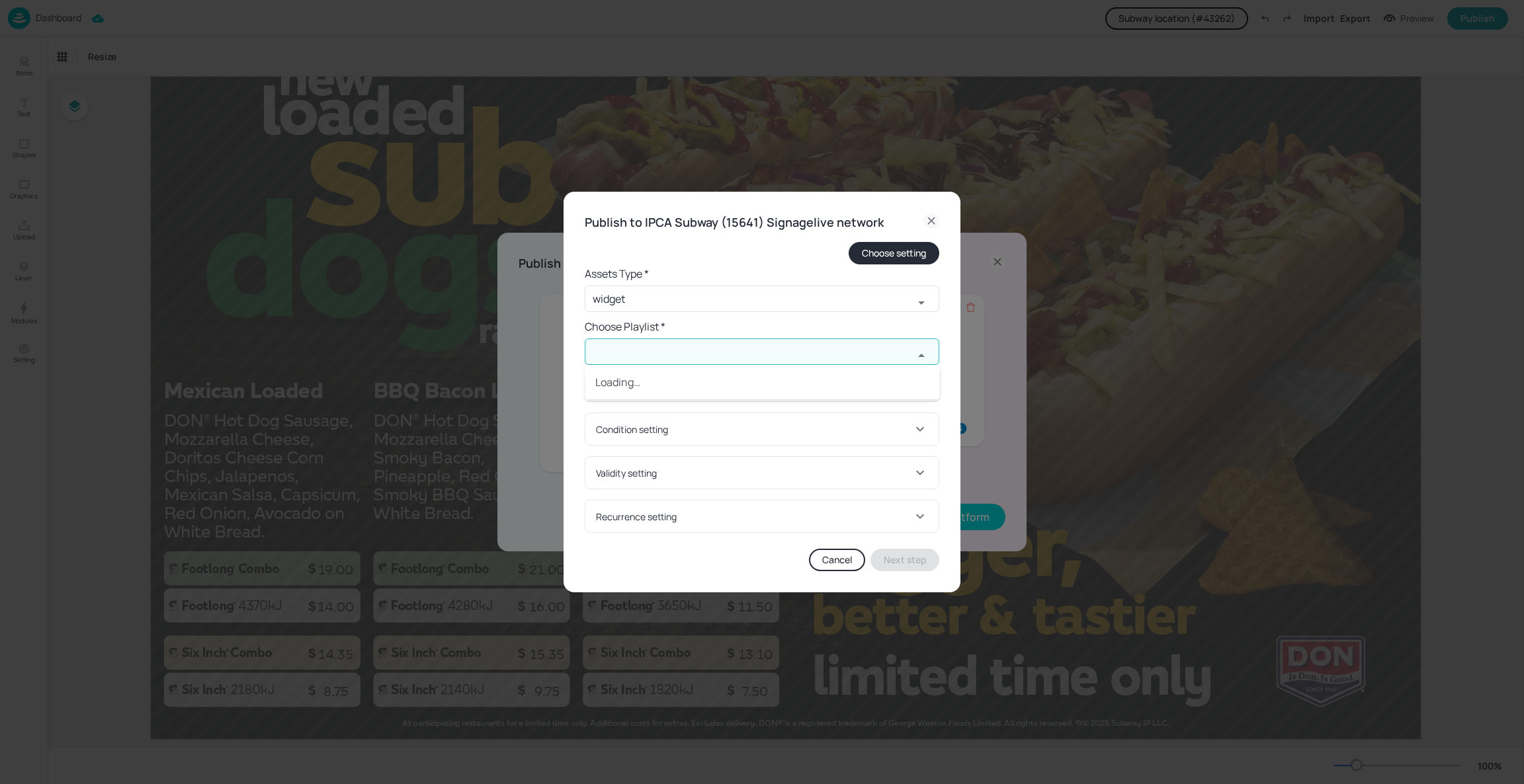
click at [628, 340] on input "text" at bounding box center [749, 352] width 328 height 27
click at [653, 443] on img at bounding box center [628, 438] width 66 height 37
type input "Content_Test_SubwayOffice"
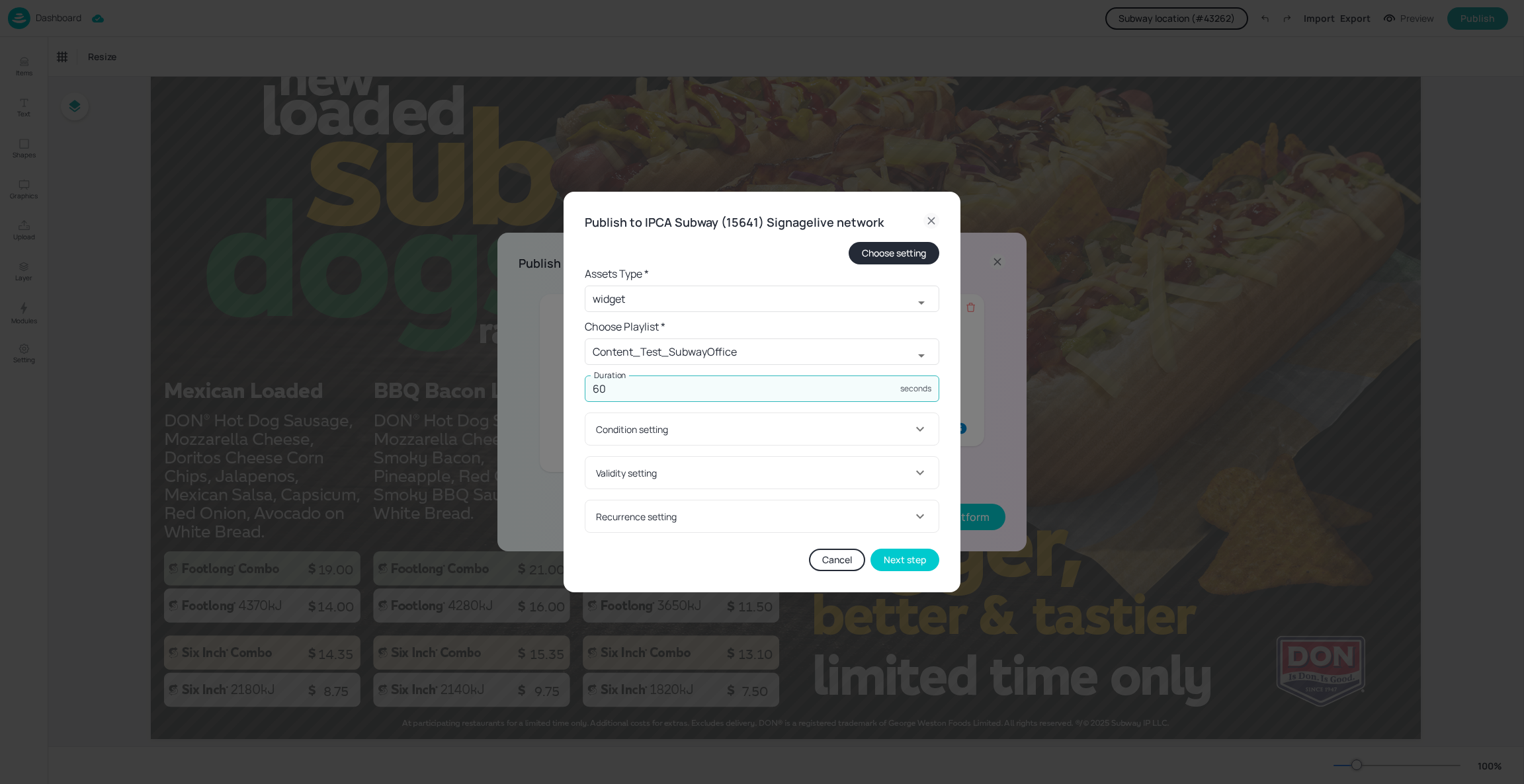
click at [665, 387] on input "60" at bounding box center [742, 388] width 316 height 27
type input "600"
click at [699, 431] on div "Condition setting" at bounding box center [754, 429] width 316 height 14
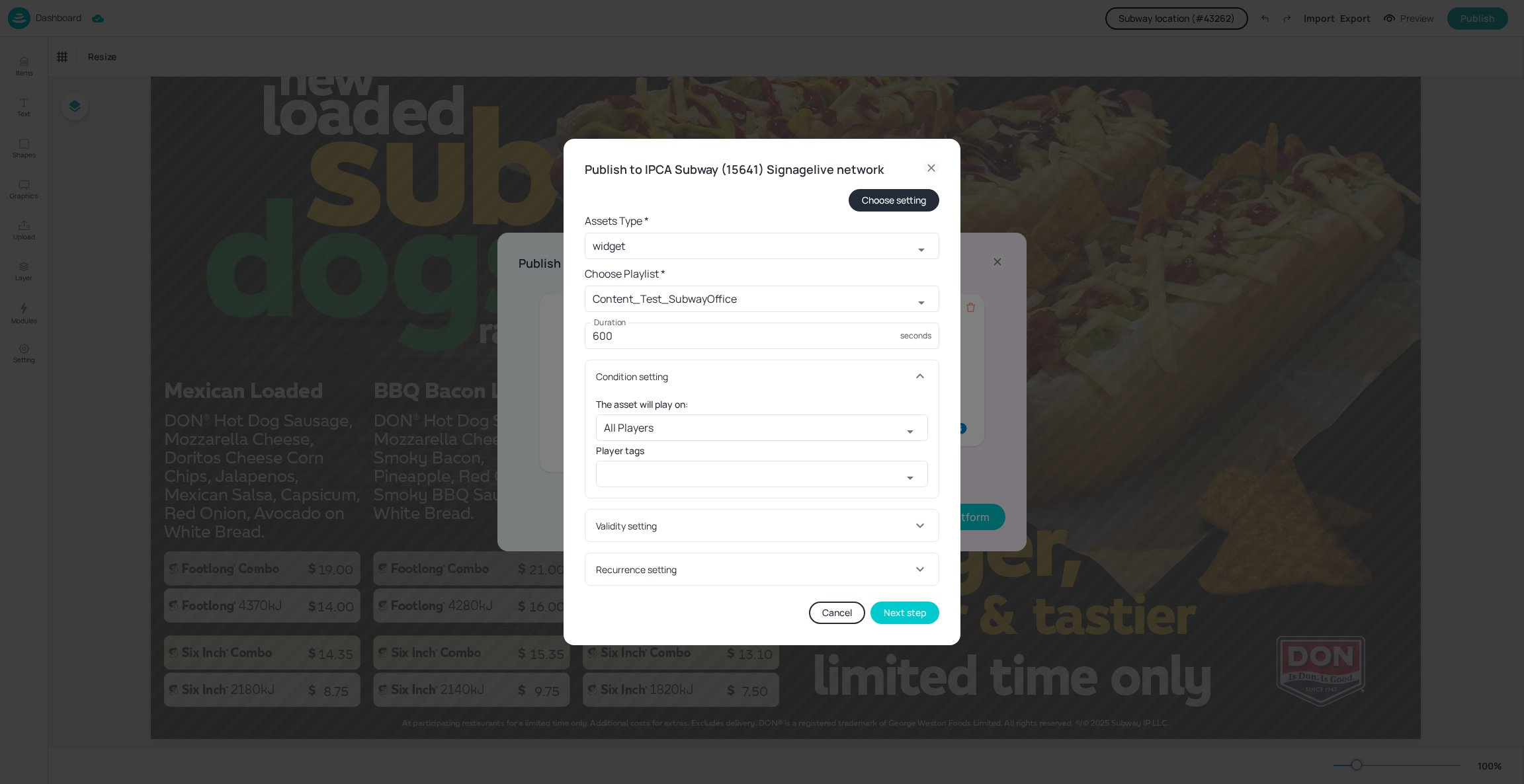
click at [711, 379] on div "Condition setting" at bounding box center [754, 377] width 316 height 14
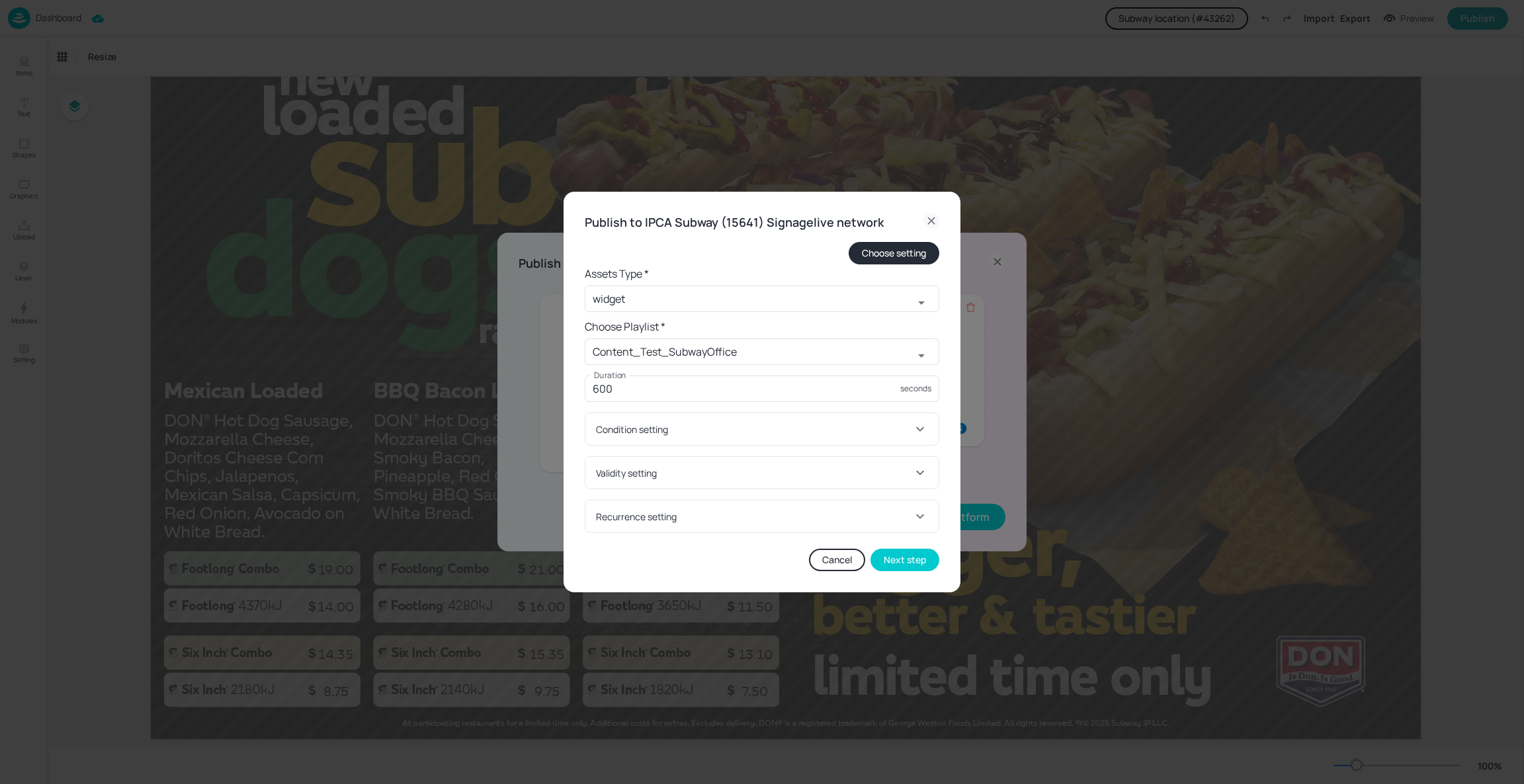
click at [716, 432] on div "Condition setting" at bounding box center [754, 429] width 316 height 14
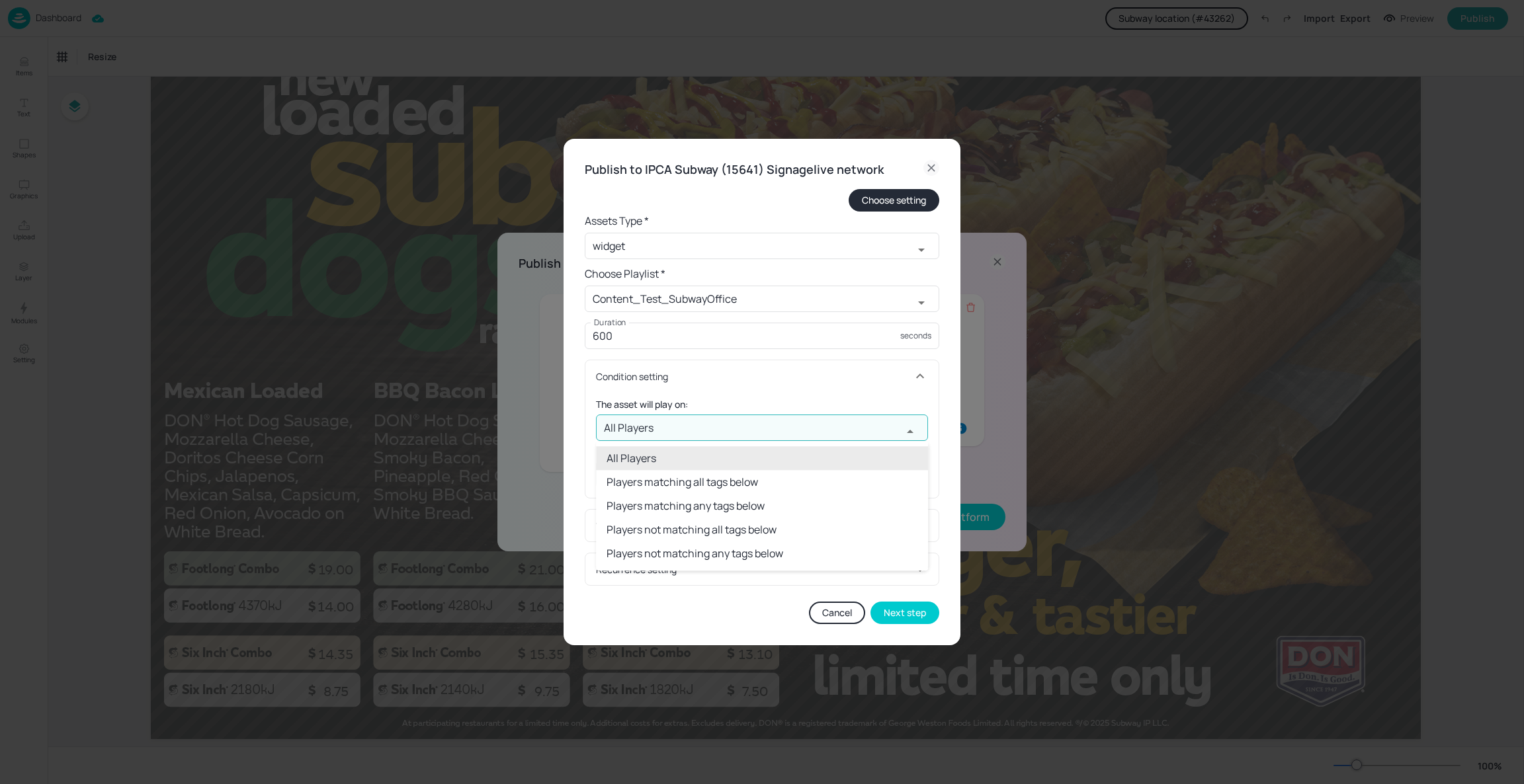
click at [716, 432] on input "All Players" at bounding box center [749, 428] width 306 height 27
click at [707, 478] on li "Players matching all tags below" at bounding box center [761, 482] width 332 height 24
type input "Players matching all tags below"
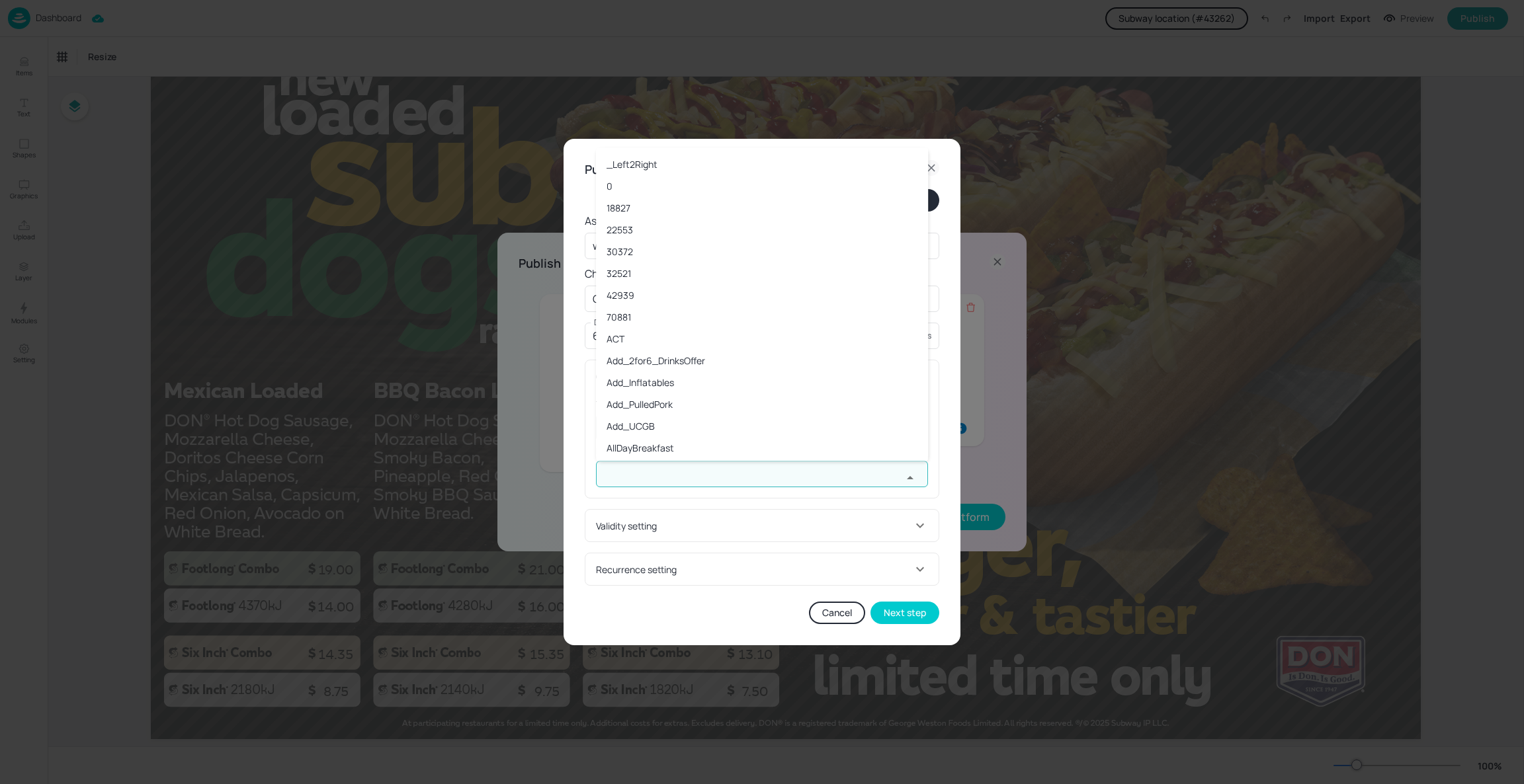
click at [709, 473] on input "text" at bounding box center [749, 474] width 306 height 27
type input "screen1"
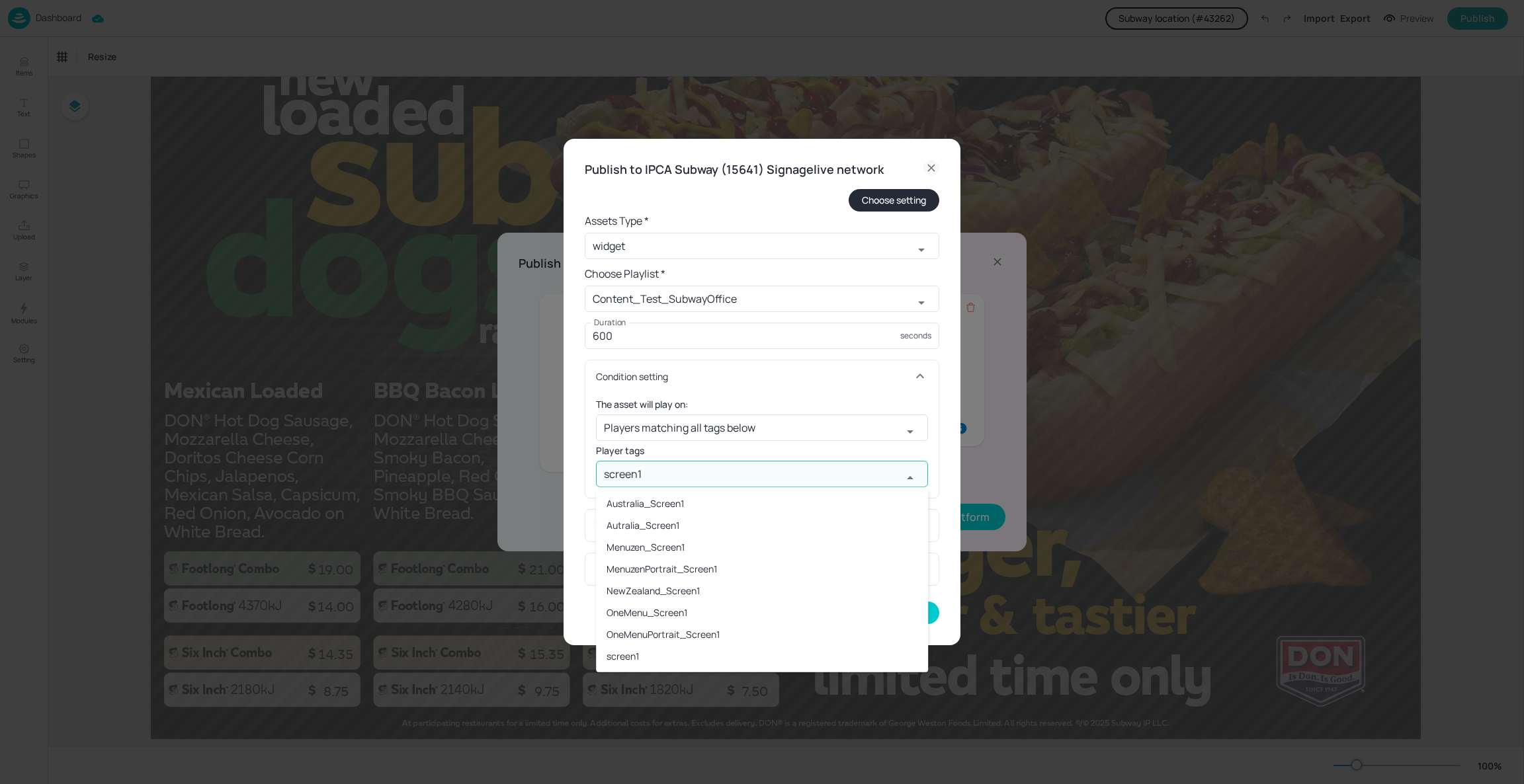
click at [660, 511] on li "Australia_Screen1" at bounding box center [761, 503] width 332 height 22
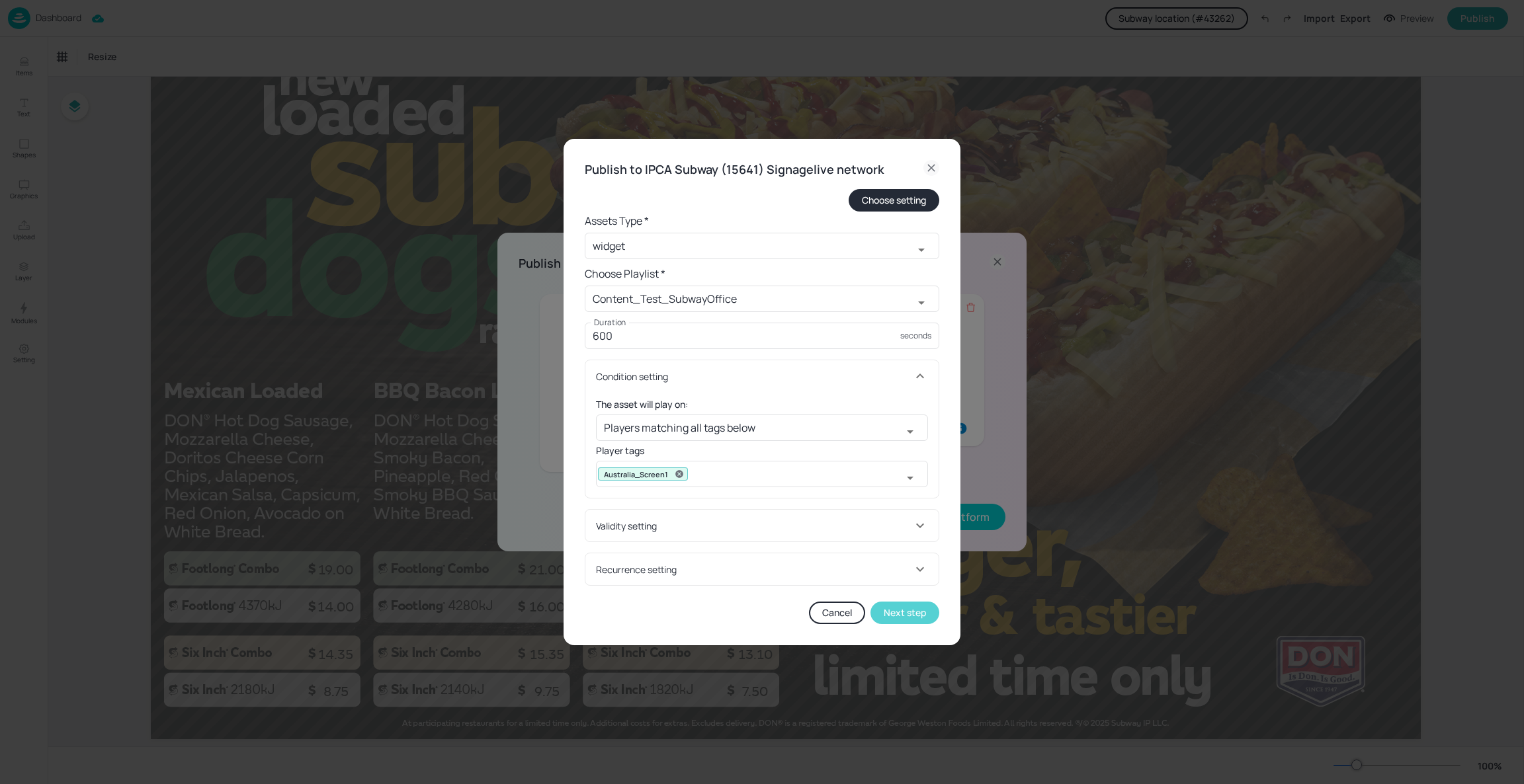
click at [907, 612] on button "Next step" at bounding box center [904, 613] width 69 height 22
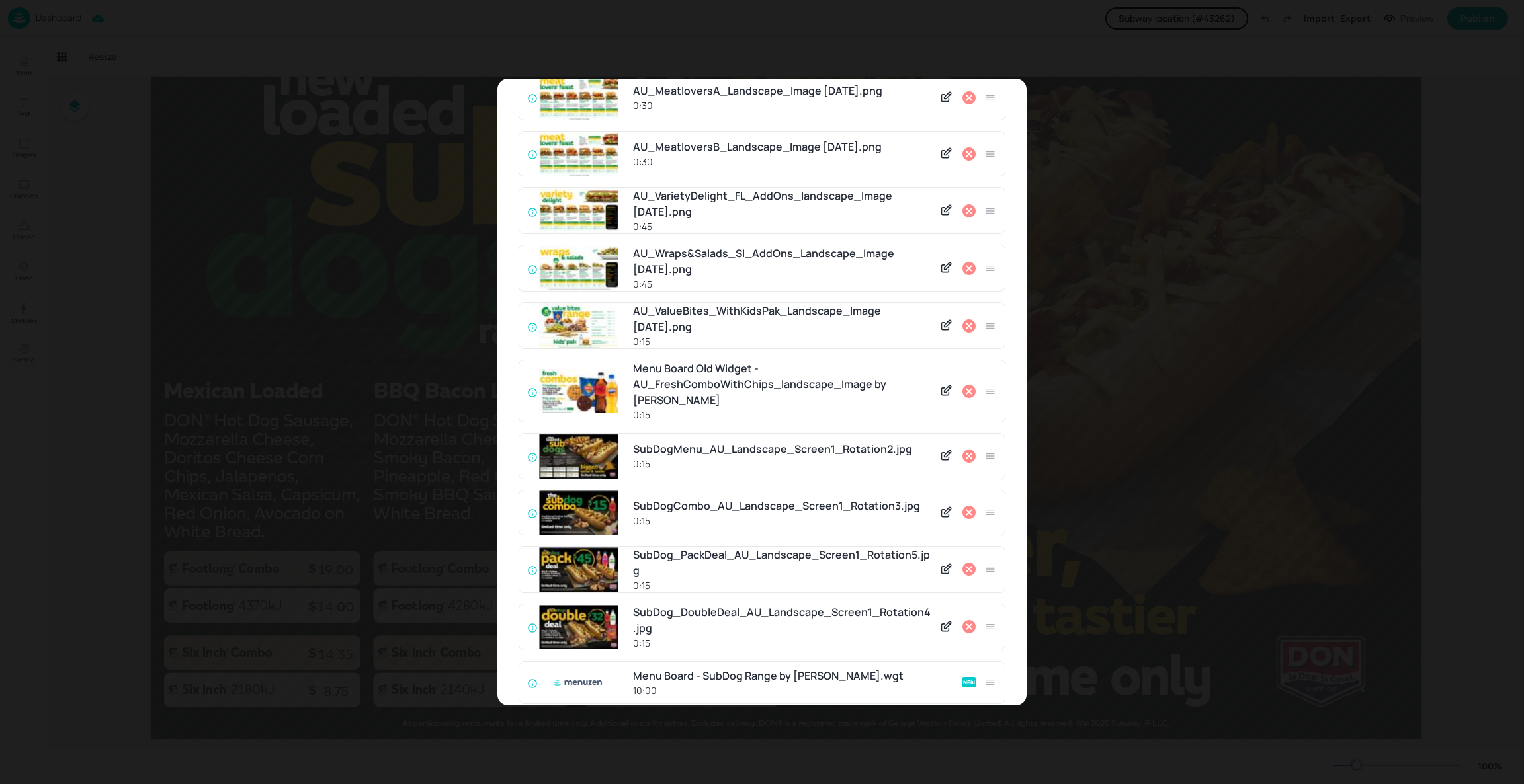
scroll to position [353, 0]
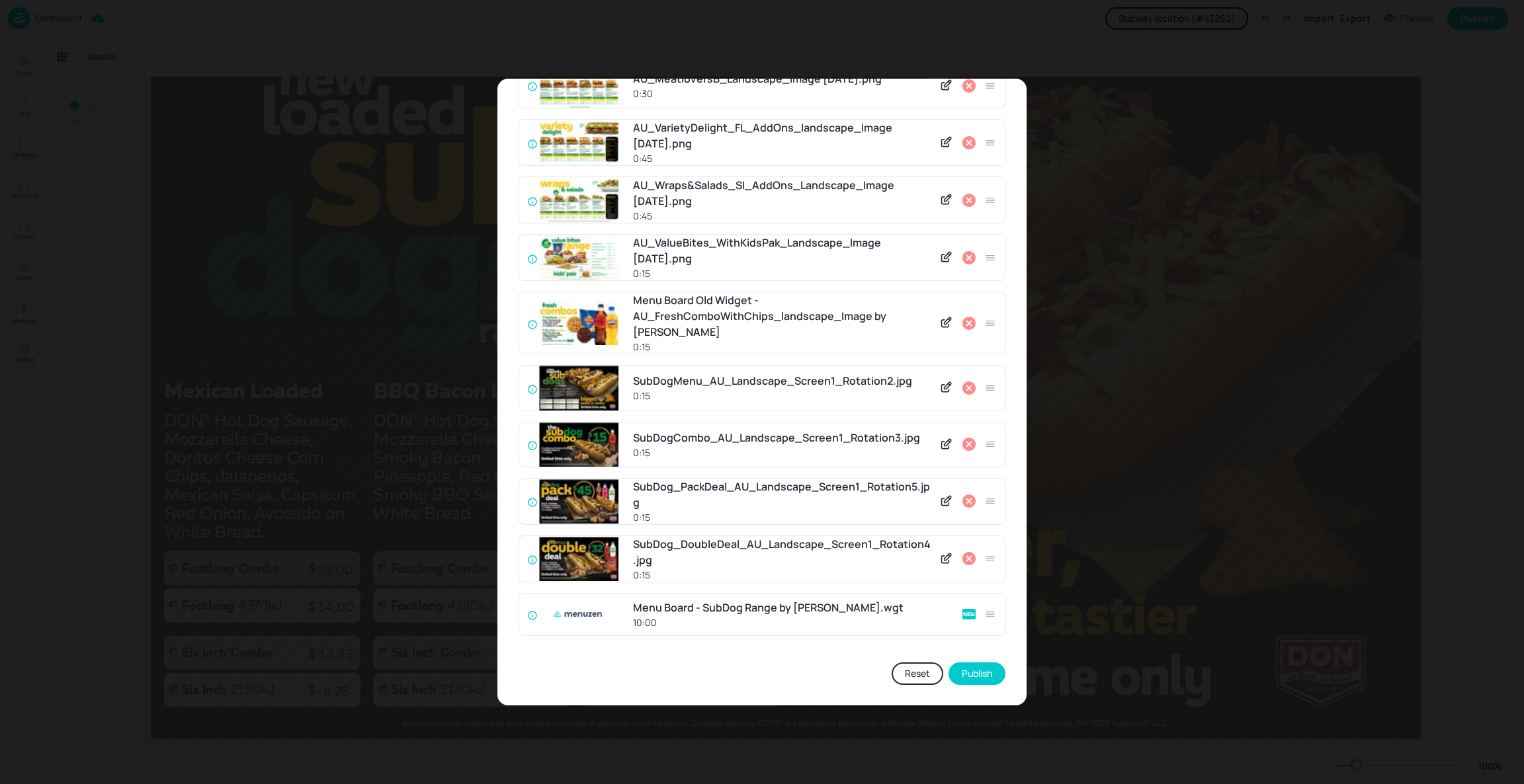
click at [970, 388] on icon at bounding box center [968, 388] width 13 height 13
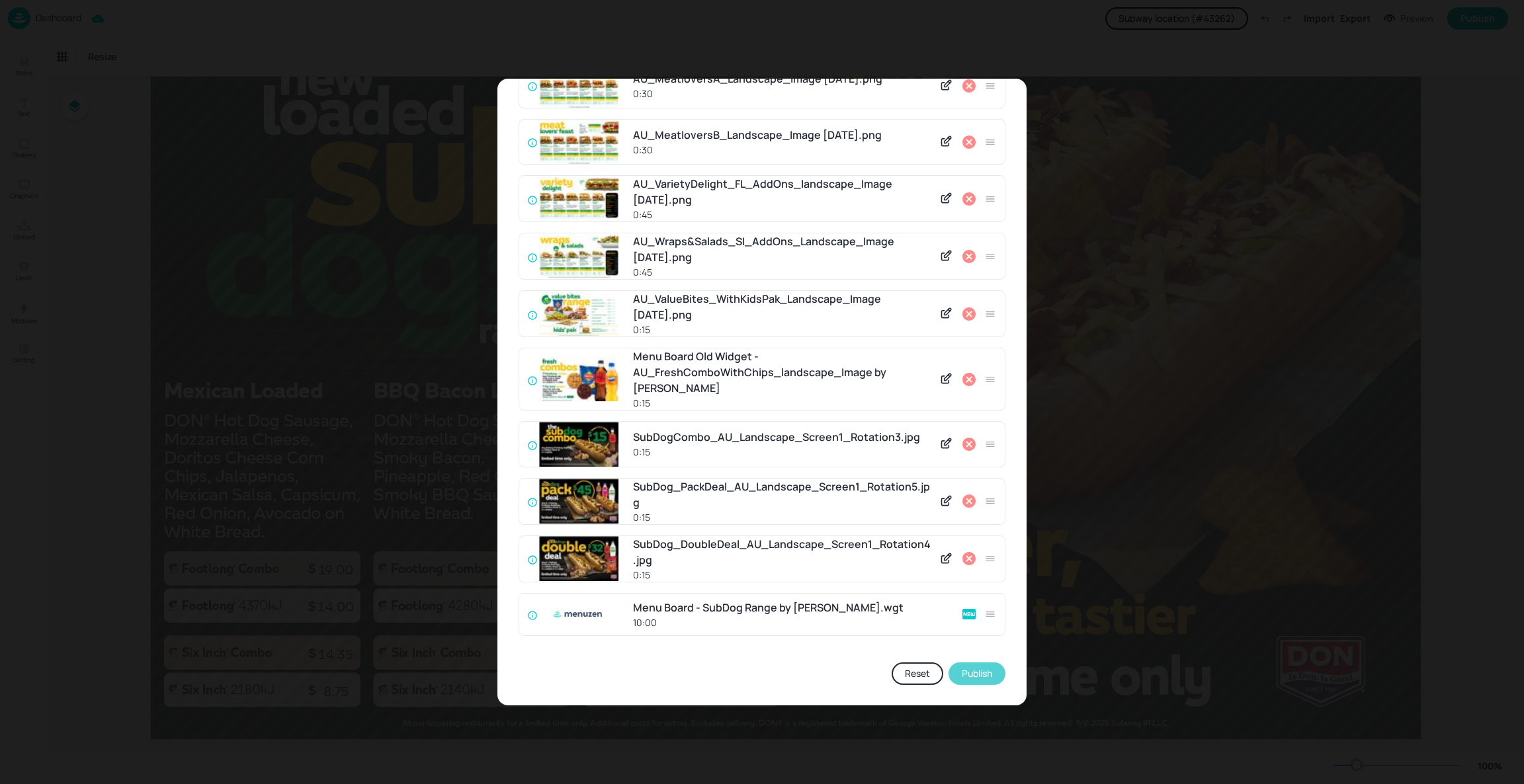
click at [963, 670] on button "Publish" at bounding box center [977, 673] width 57 height 22
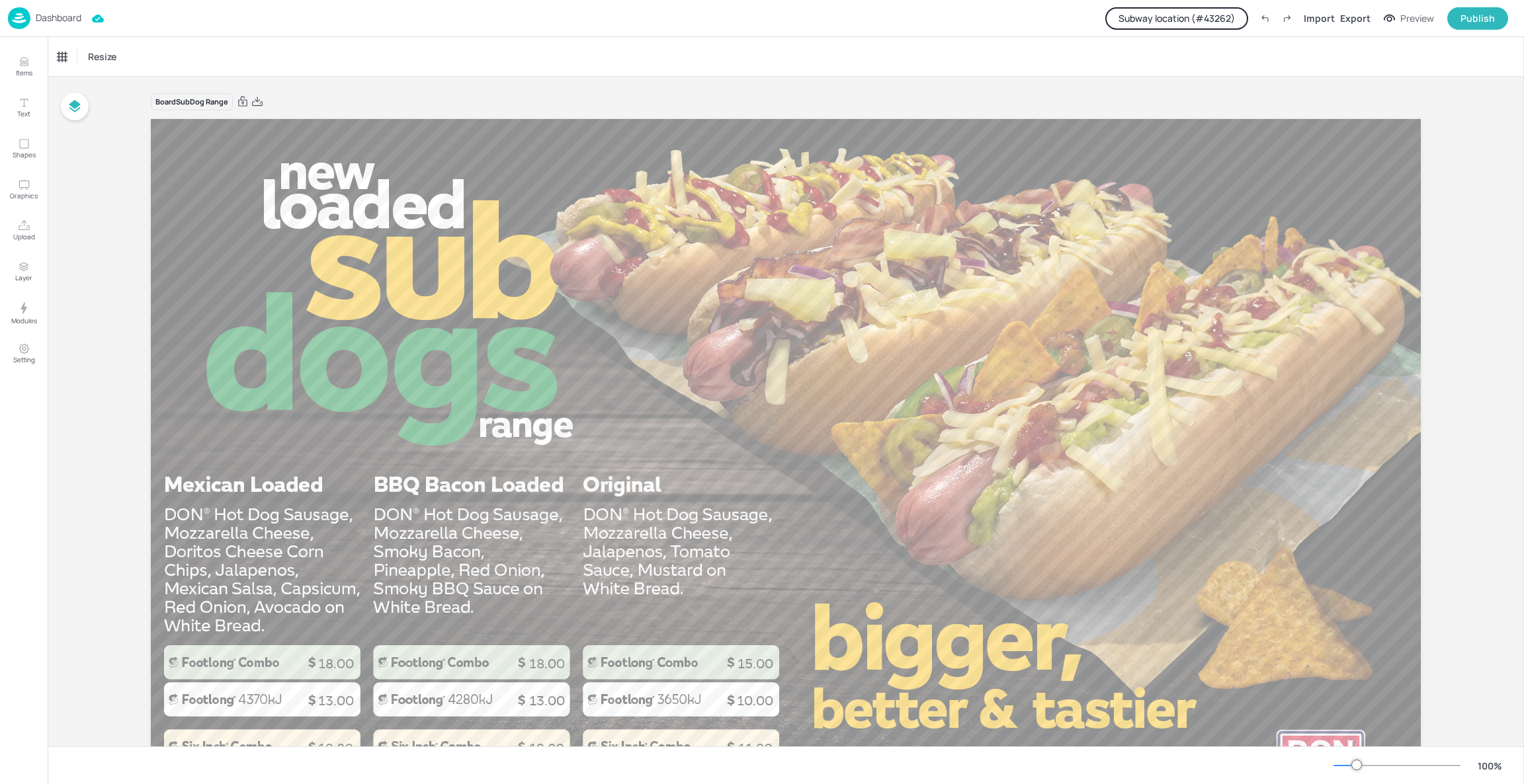
click at [51, 19] on p "Dashboard" at bounding box center [58, 18] width 46 height 9
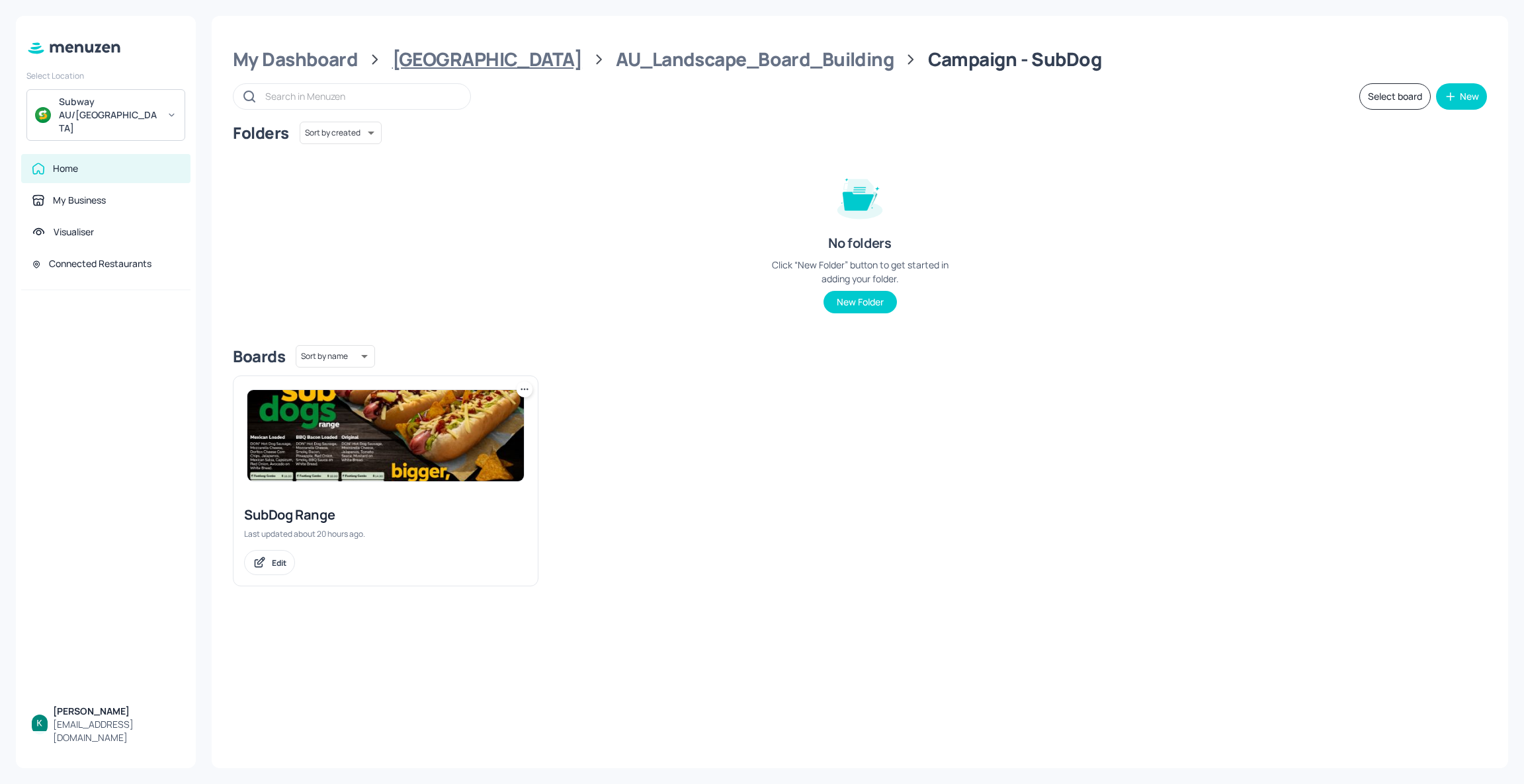
click at [425, 55] on div "[GEOGRAPHIC_DATA]" at bounding box center [487, 60] width 190 height 24
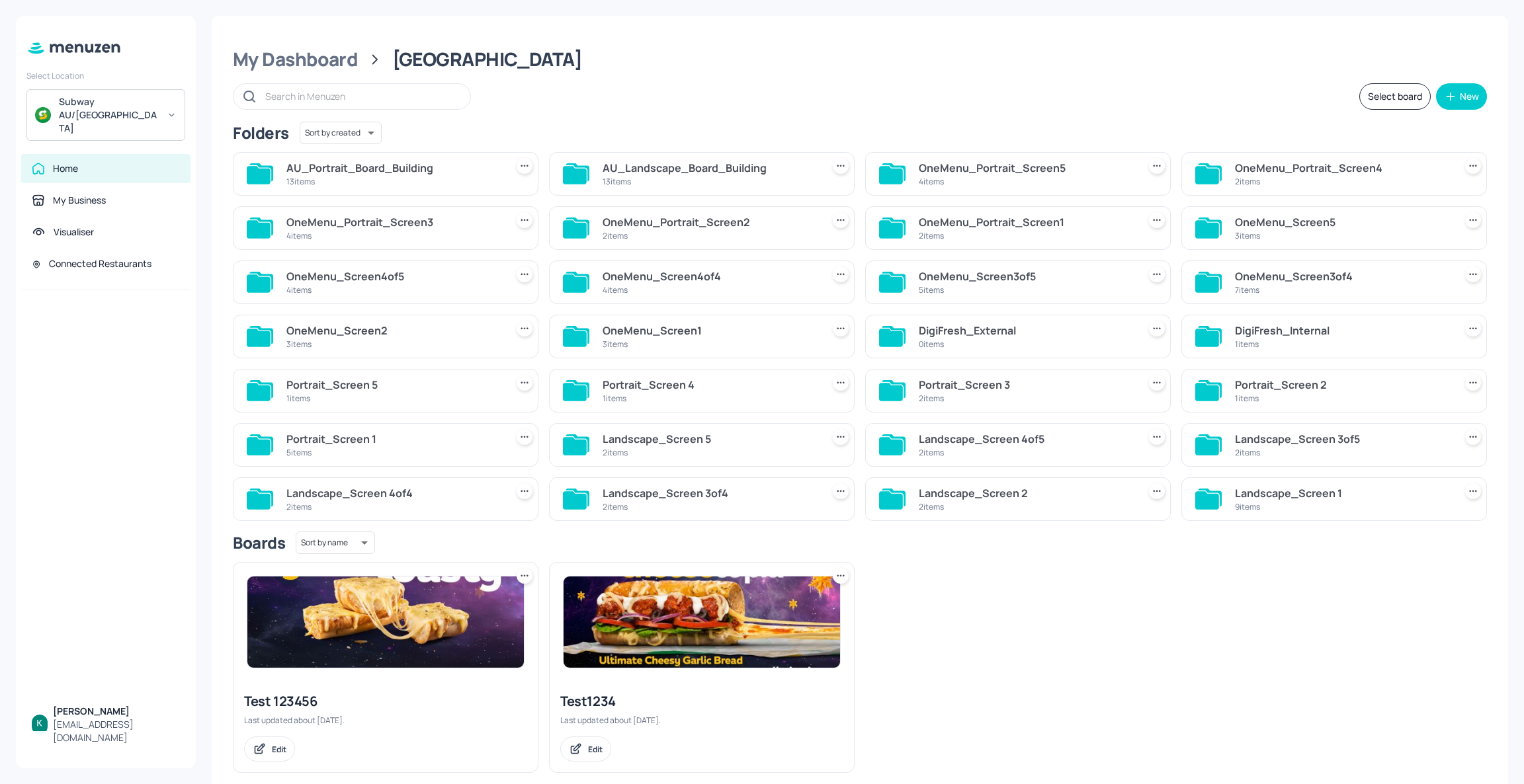
click at [422, 180] on div "13 items" at bounding box center [393, 182] width 214 height 11
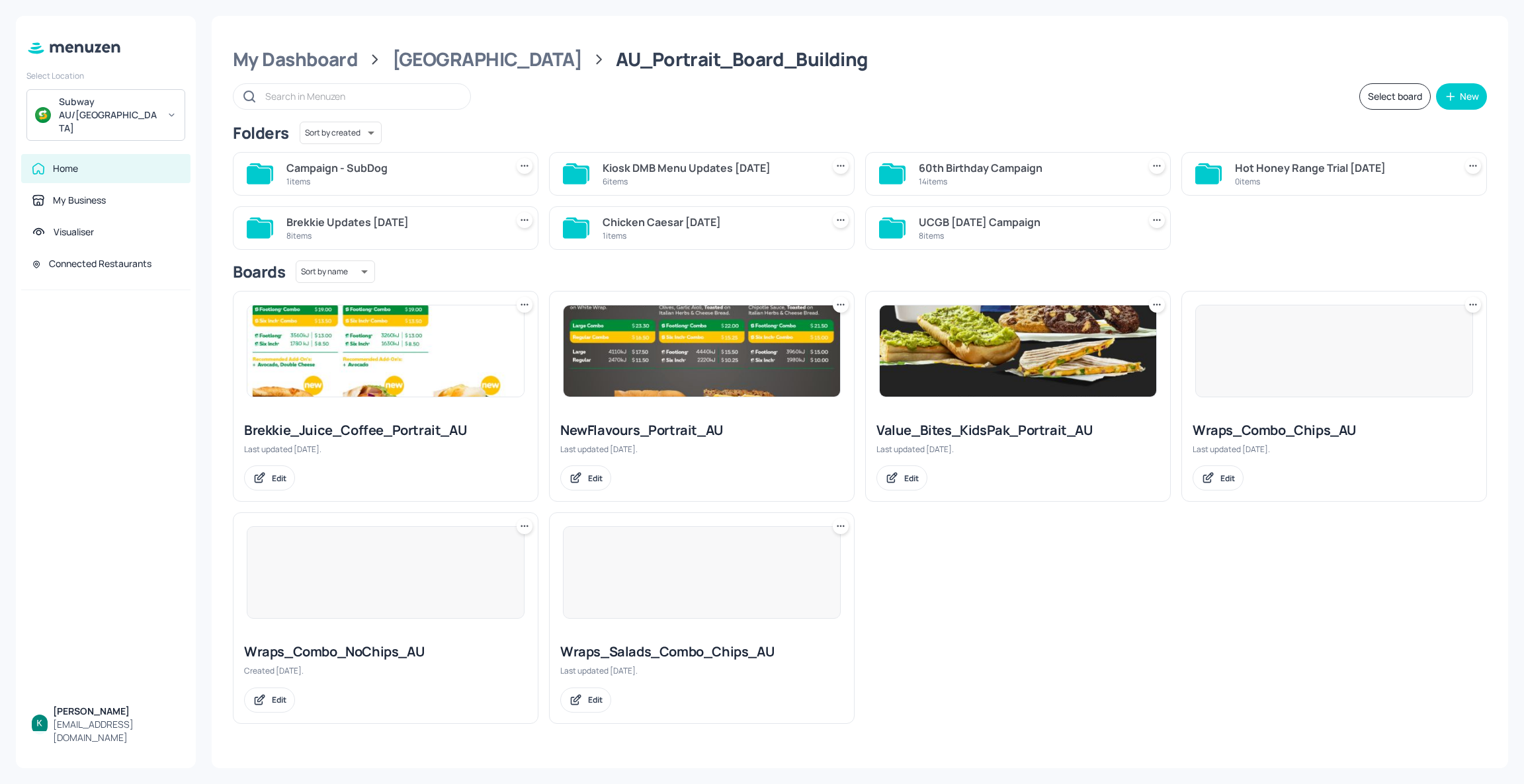
click at [422, 174] on div "Campaign - SubDog" at bounding box center [393, 168] width 214 height 16
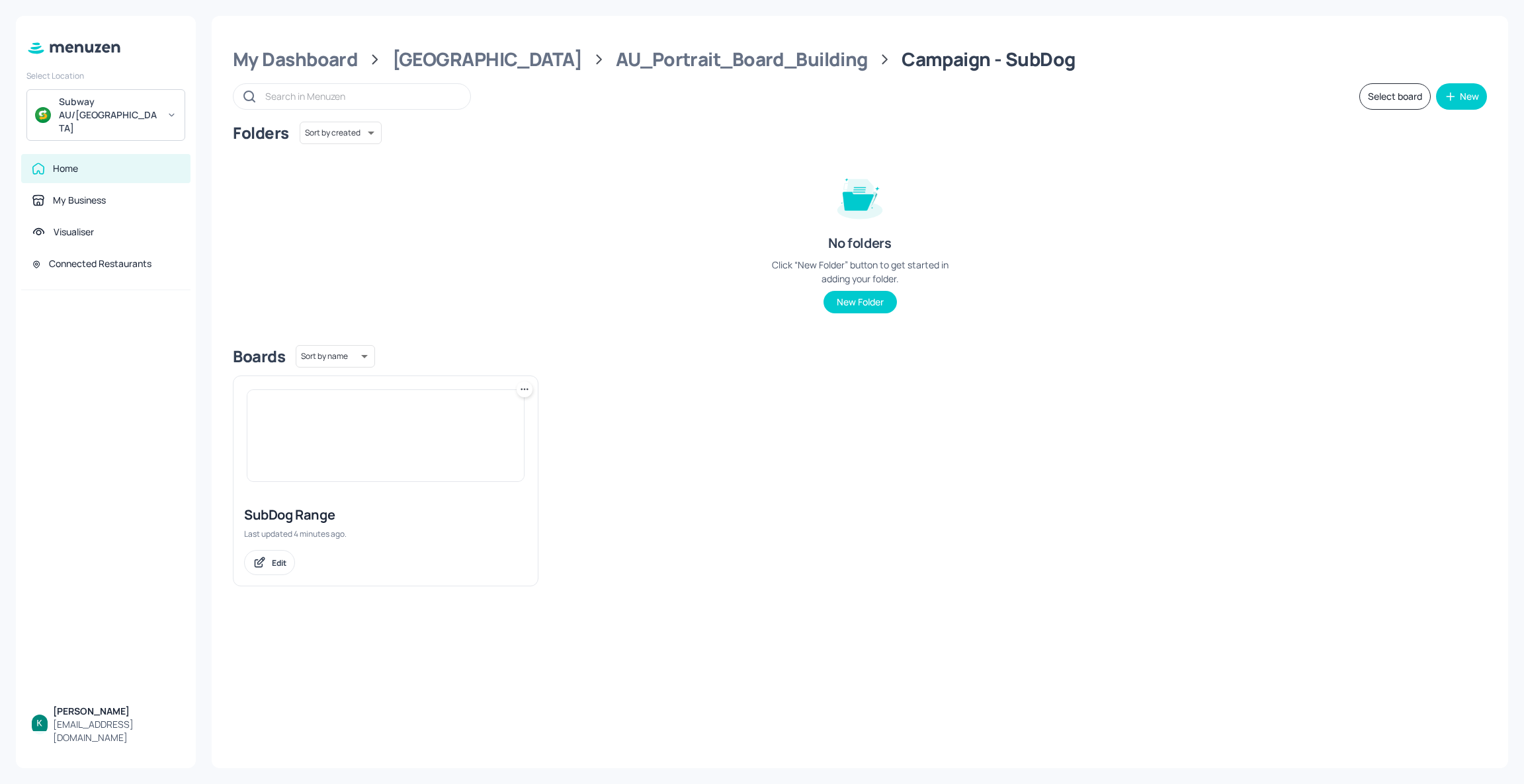
click at [361, 466] on img at bounding box center [386, 435] width 276 height 91
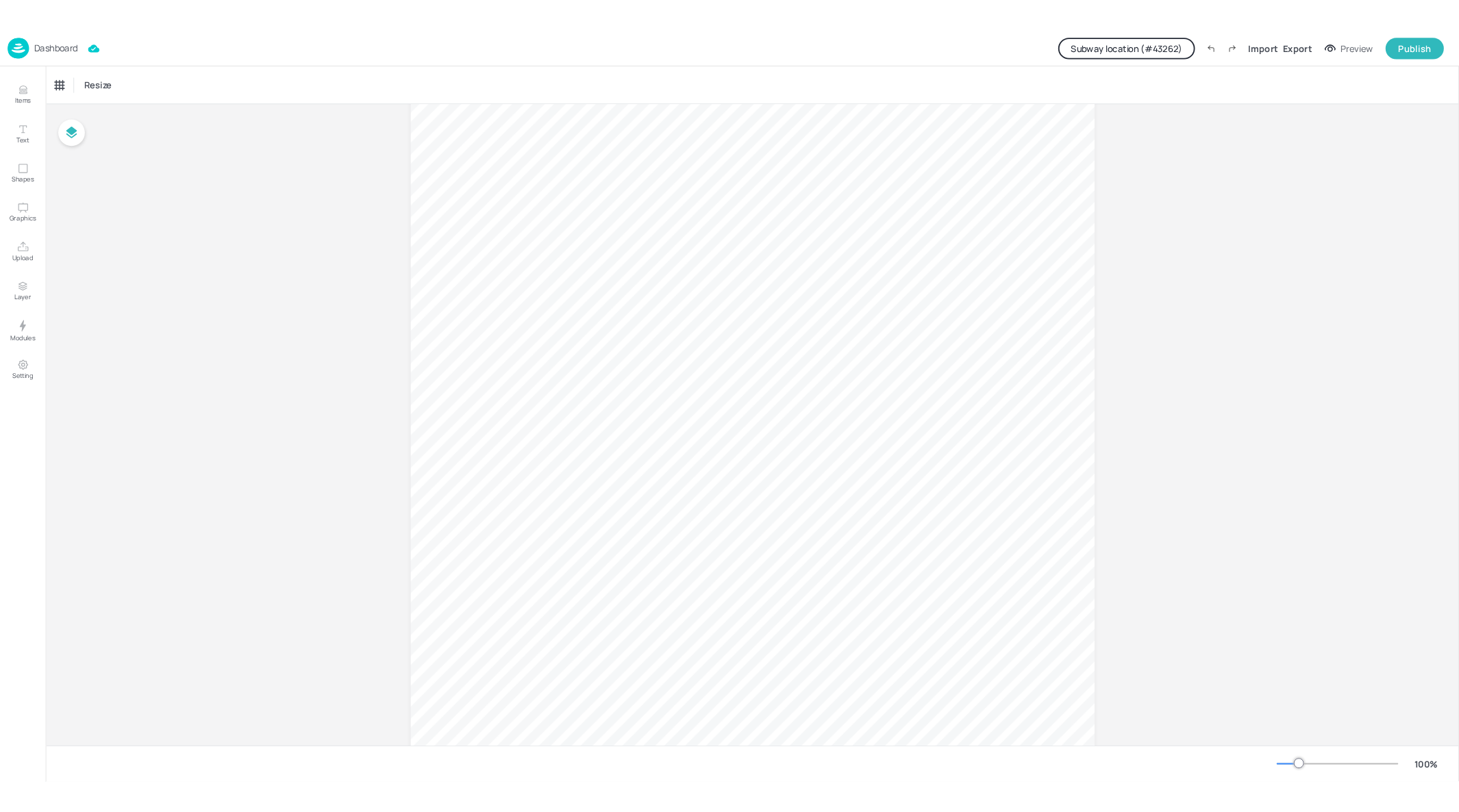
scroll to position [184, 0]
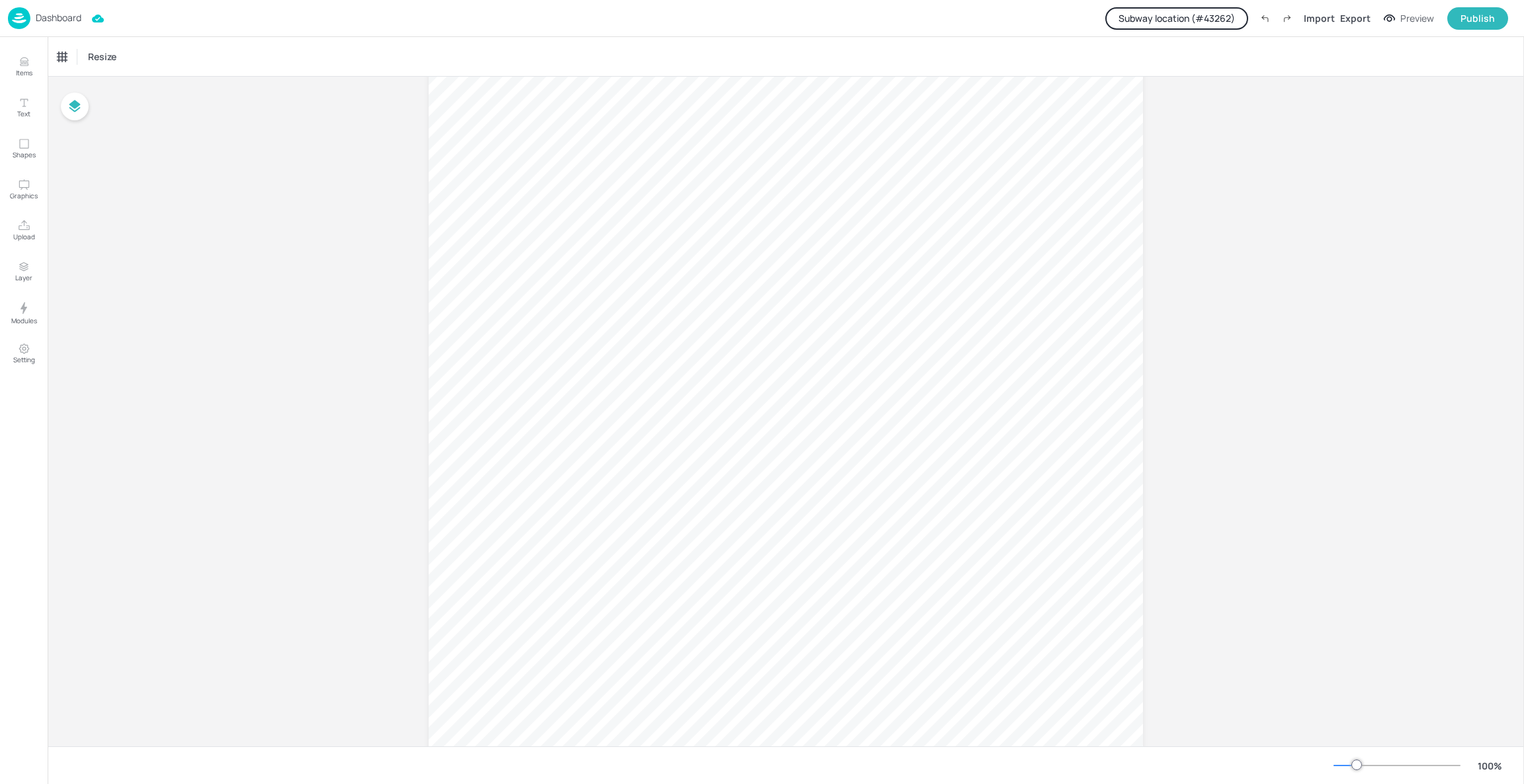
click at [100, 209] on div "Board SubDog Range" at bounding box center [786, 572] width 1476 height 1344
click at [20, 234] on p "Upload" at bounding box center [24, 236] width 22 height 9
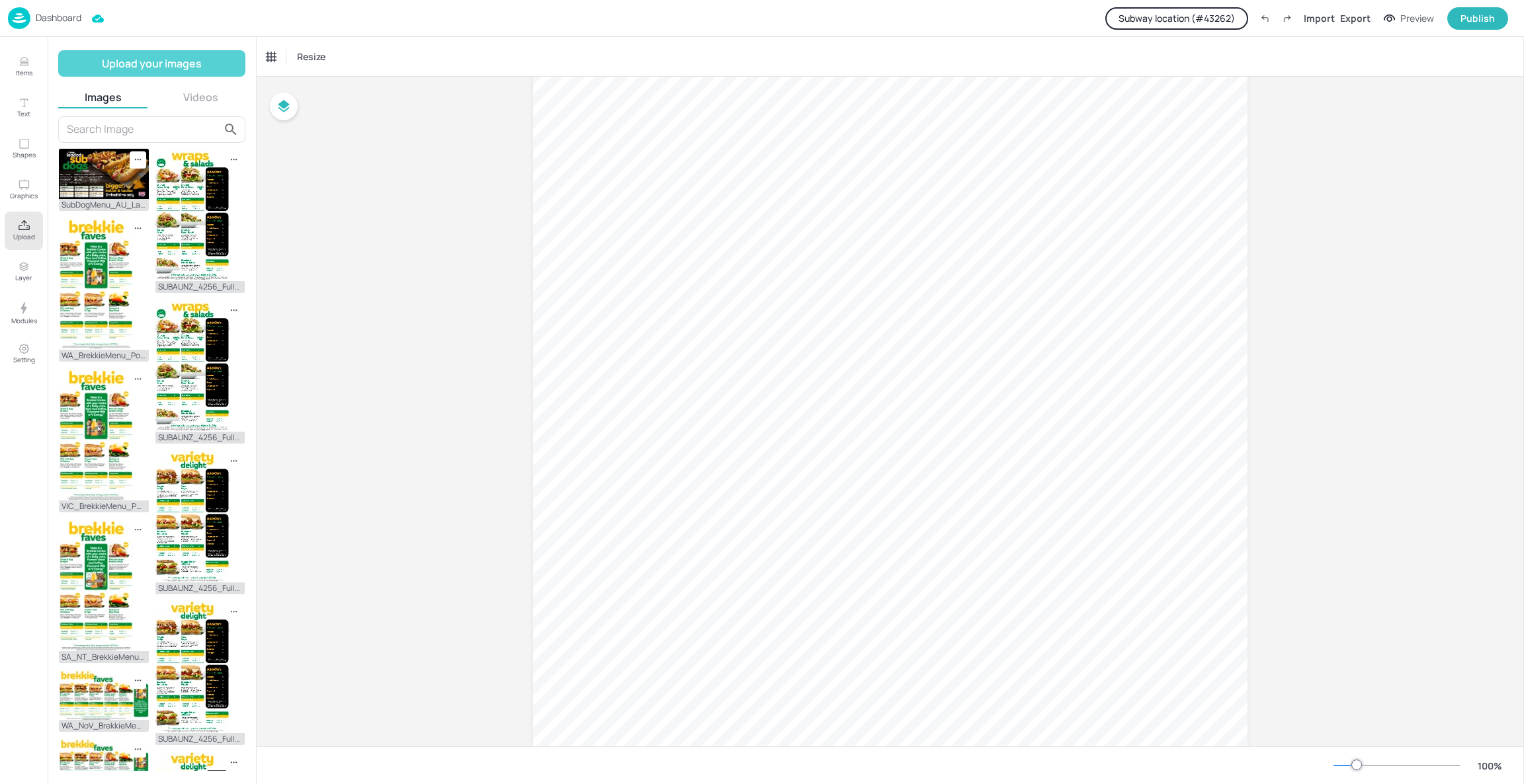
click at [118, 63] on button "Upload your images" at bounding box center [152, 64] width 187 height 27
